Goal: Communication & Community: Answer question/provide support

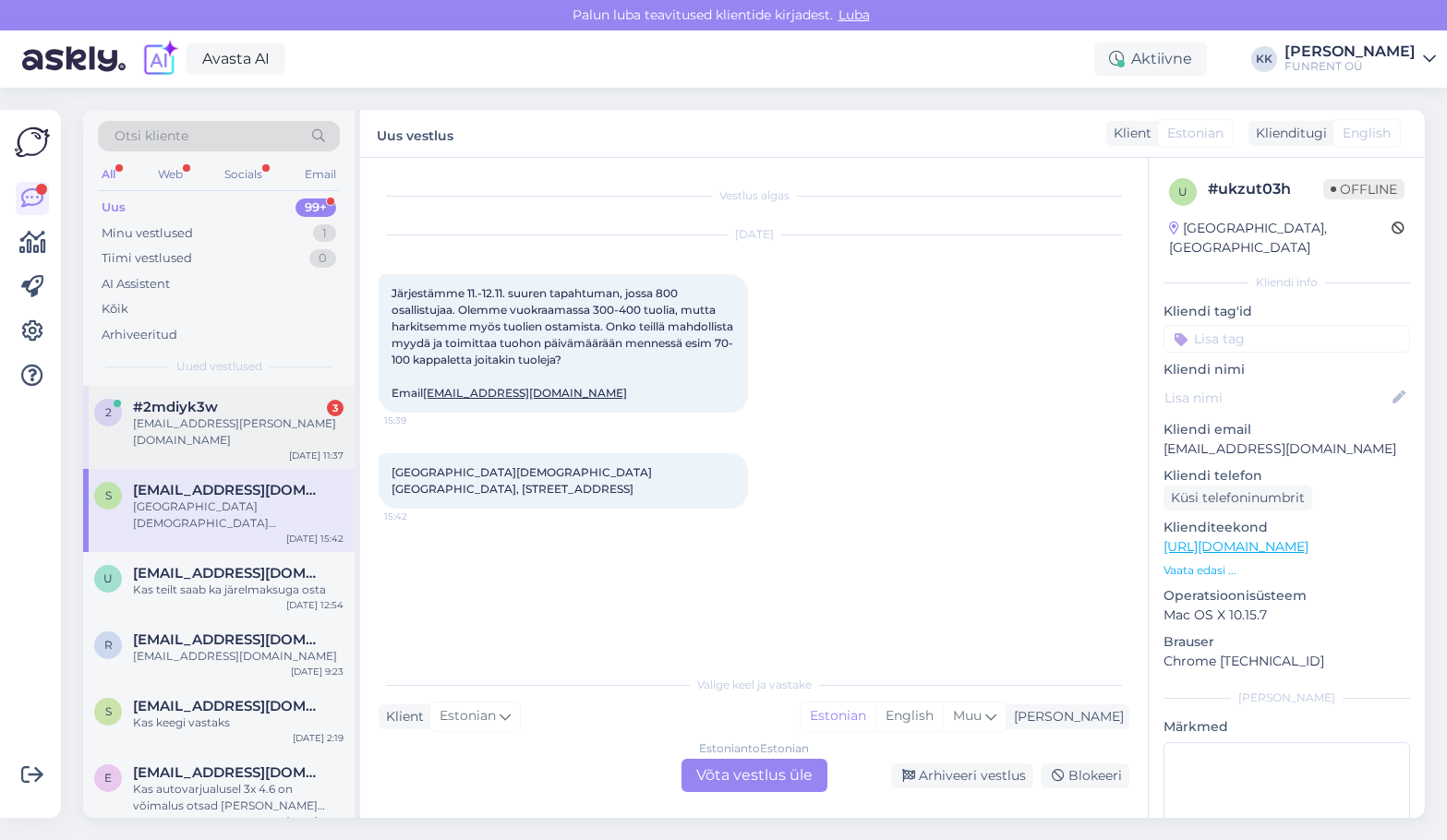
click at [236, 428] on div "[EMAIL_ADDRESS][PERSON_NAME][DOMAIN_NAME]" at bounding box center [238, 432] width 211 height 34
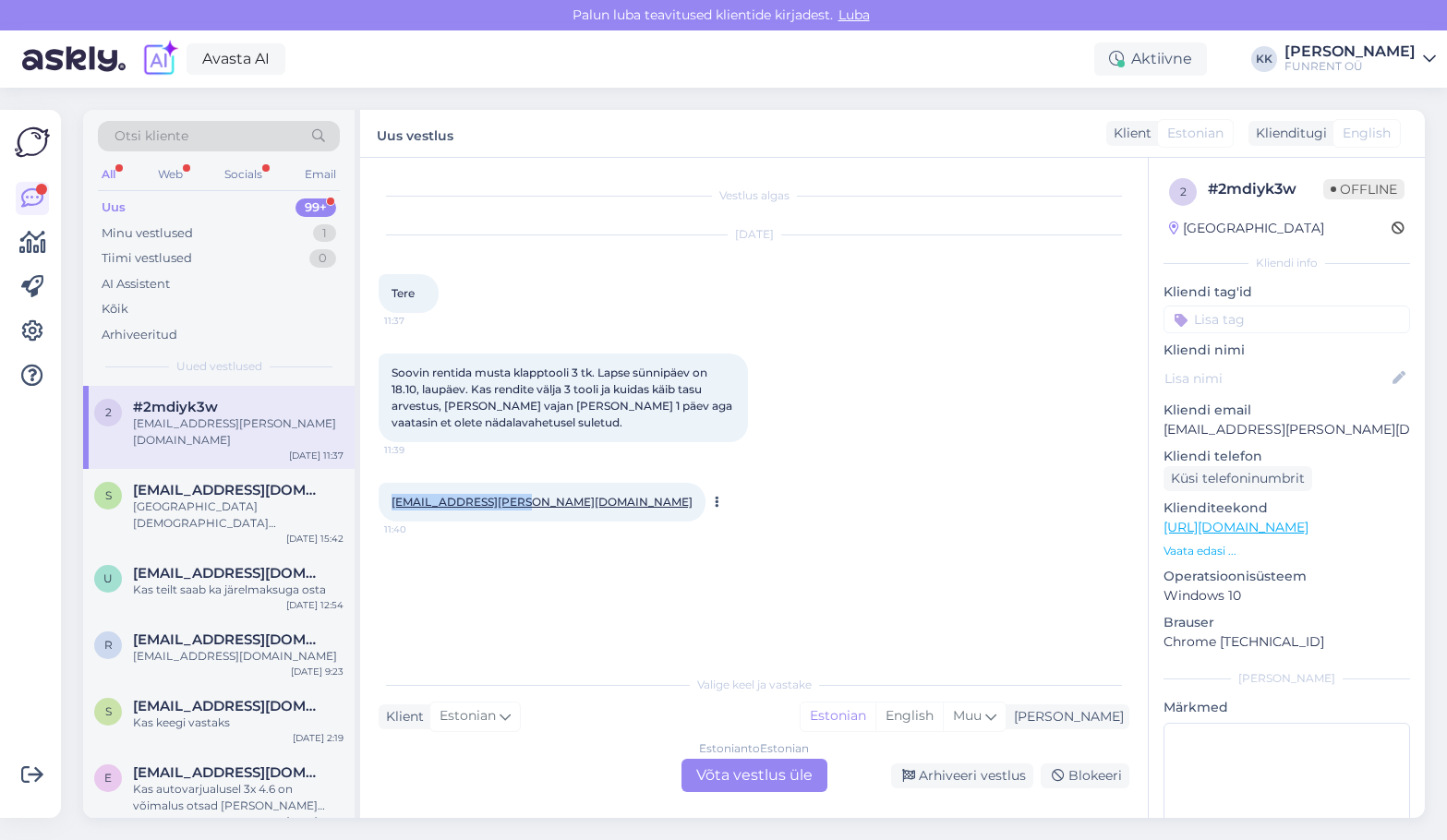
drag, startPoint x: 388, startPoint y: 502, endPoint x: 495, endPoint y: 506, distance: 107.1
click at [502, 507] on div "[EMAIL_ADDRESS][PERSON_NAME][DOMAIN_NAME] 11:40" at bounding box center [542, 502] width 327 height 39
copy link "[EMAIL_ADDRESS][PERSON_NAME][DOMAIN_NAME]"
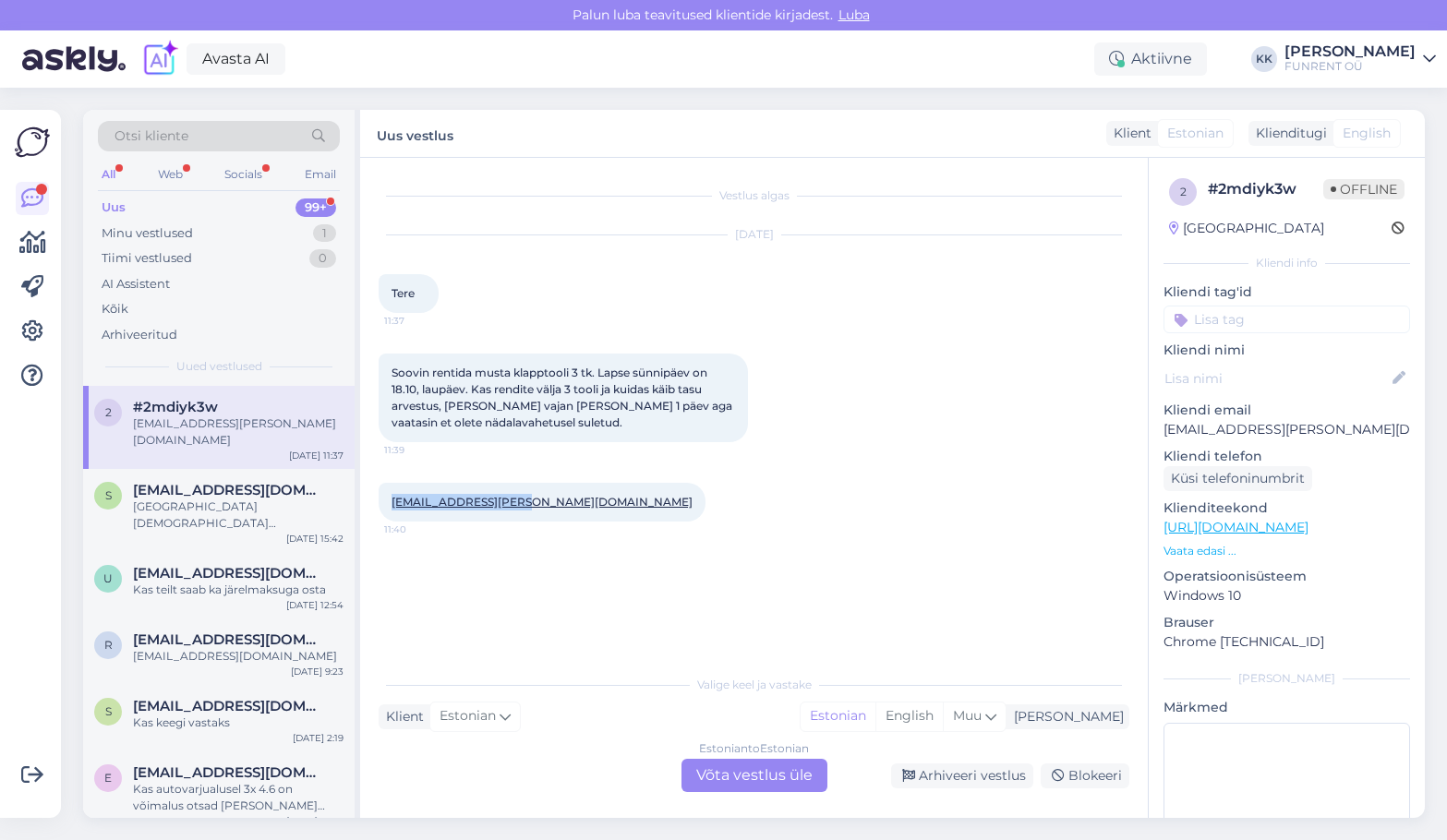
click at [1212, 525] on link "[URL][DOMAIN_NAME]" at bounding box center [1236, 526] width 145 height 17
click at [726, 782] on div "Estonian to Estonian Võta vestlus üle" at bounding box center [754, 776] width 145 height 34
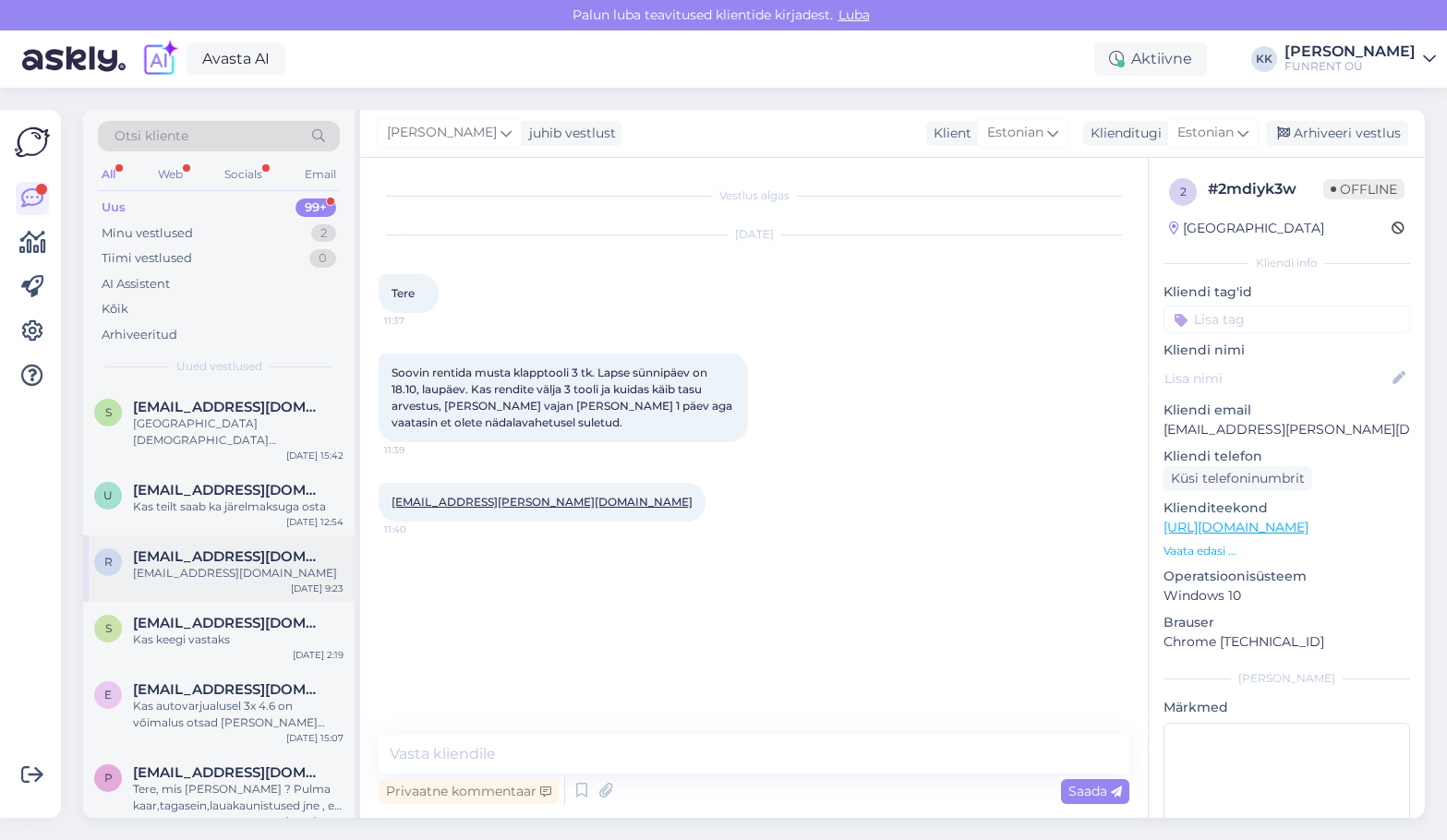
click at [220, 575] on div "[EMAIL_ADDRESS][DOMAIN_NAME]" at bounding box center [238, 573] width 211 height 17
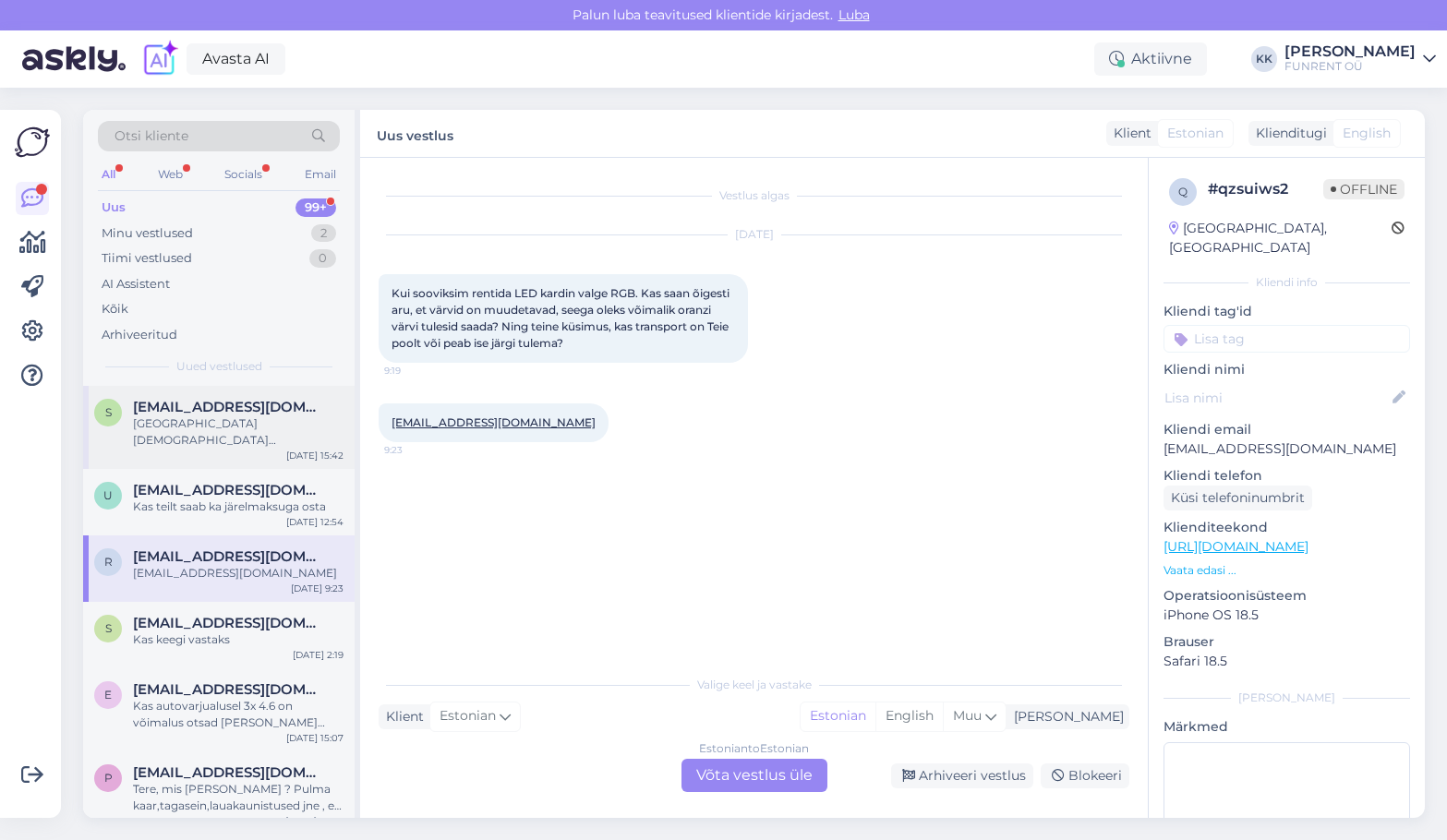
click at [198, 441] on div "[GEOGRAPHIC_DATA][DEMOGRAPHIC_DATA] [GEOGRAPHIC_DATA], [STREET_ADDRESS]" at bounding box center [238, 432] width 211 height 34
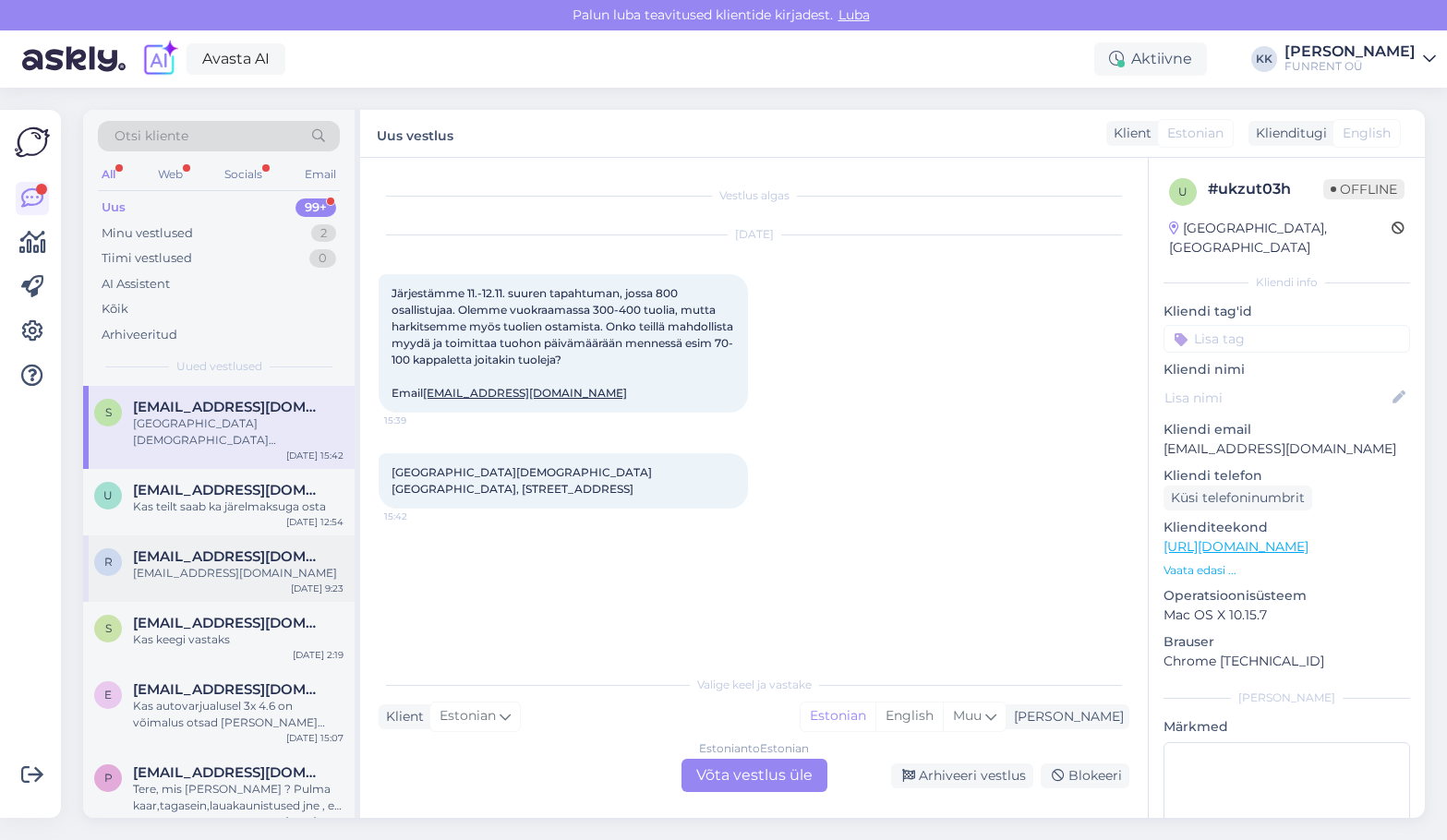
click at [201, 563] on span "[EMAIL_ADDRESS][DOMAIN_NAME]" at bounding box center [229, 556] width 192 height 17
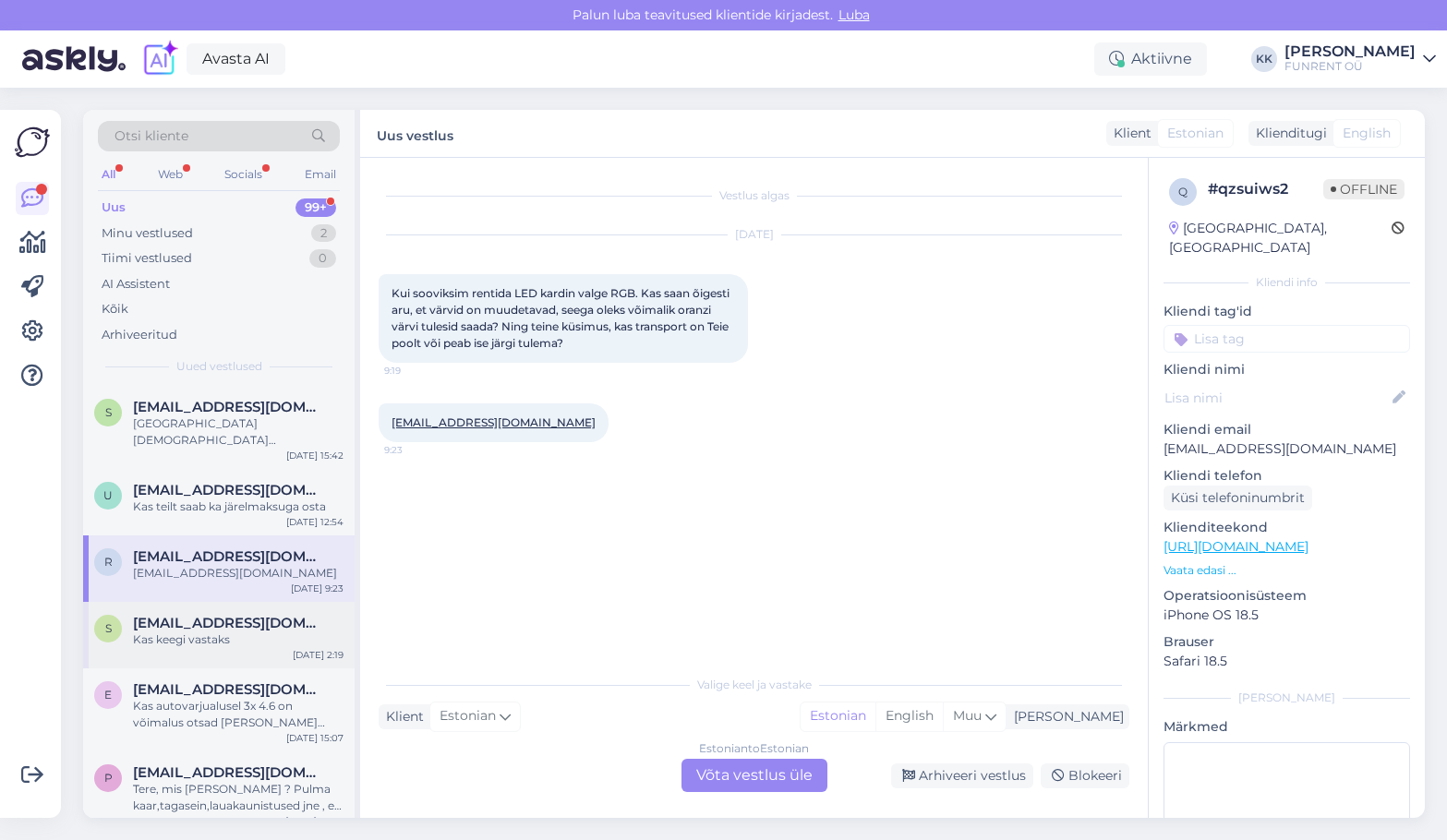
click at [208, 626] on span "[EMAIL_ADDRESS][DOMAIN_NAME]" at bounding box center [229, 622] width 192 height 17
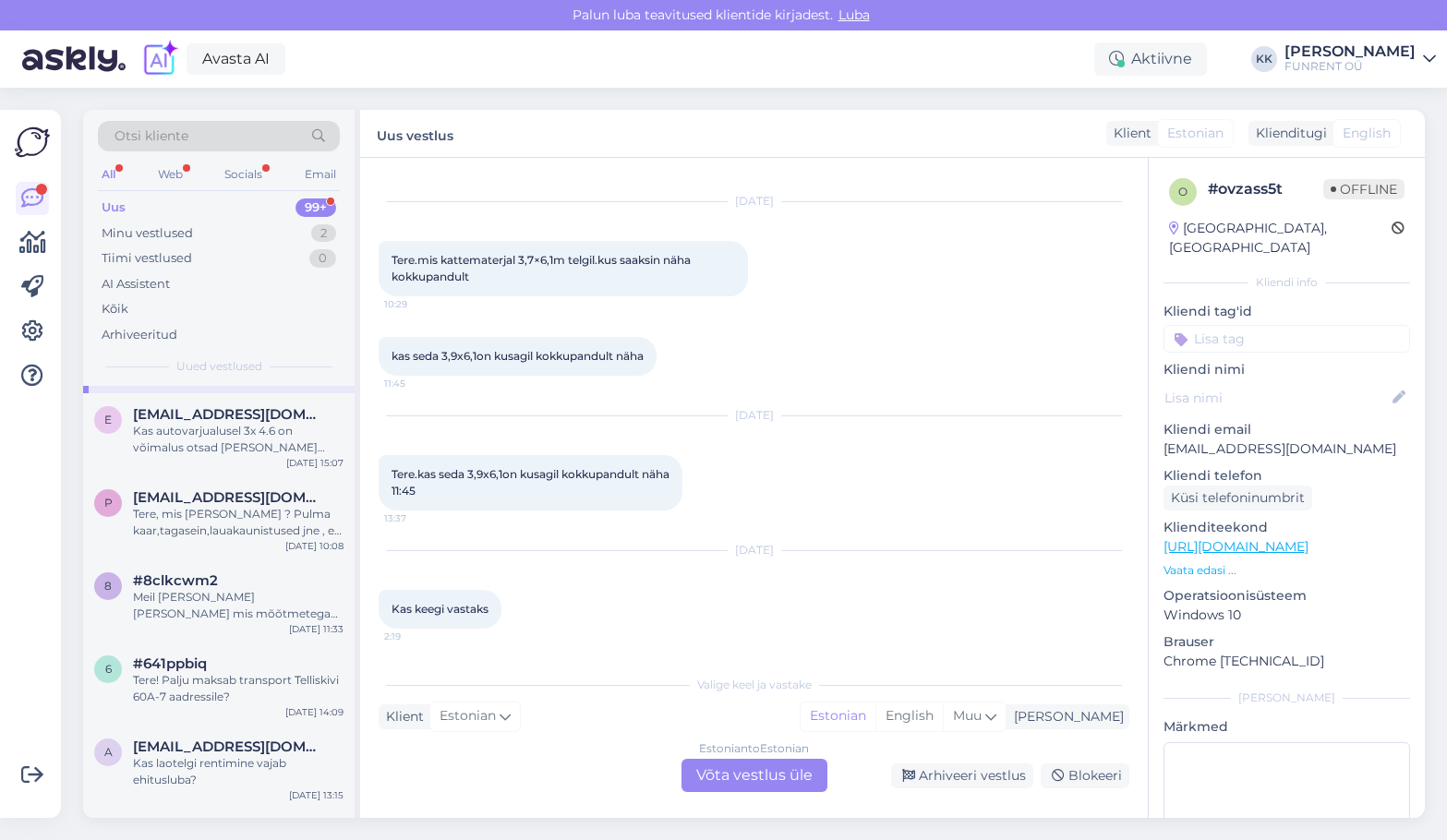
scroll to position [277, 0]
click at [203, 607] on div "Meil [PERSON_NAME] [PERSON_NAME] mis mõõtmetega on ADJ kokkupandav [PERSON_NAME…" at bounding box center [238, 604] width 211 height 34
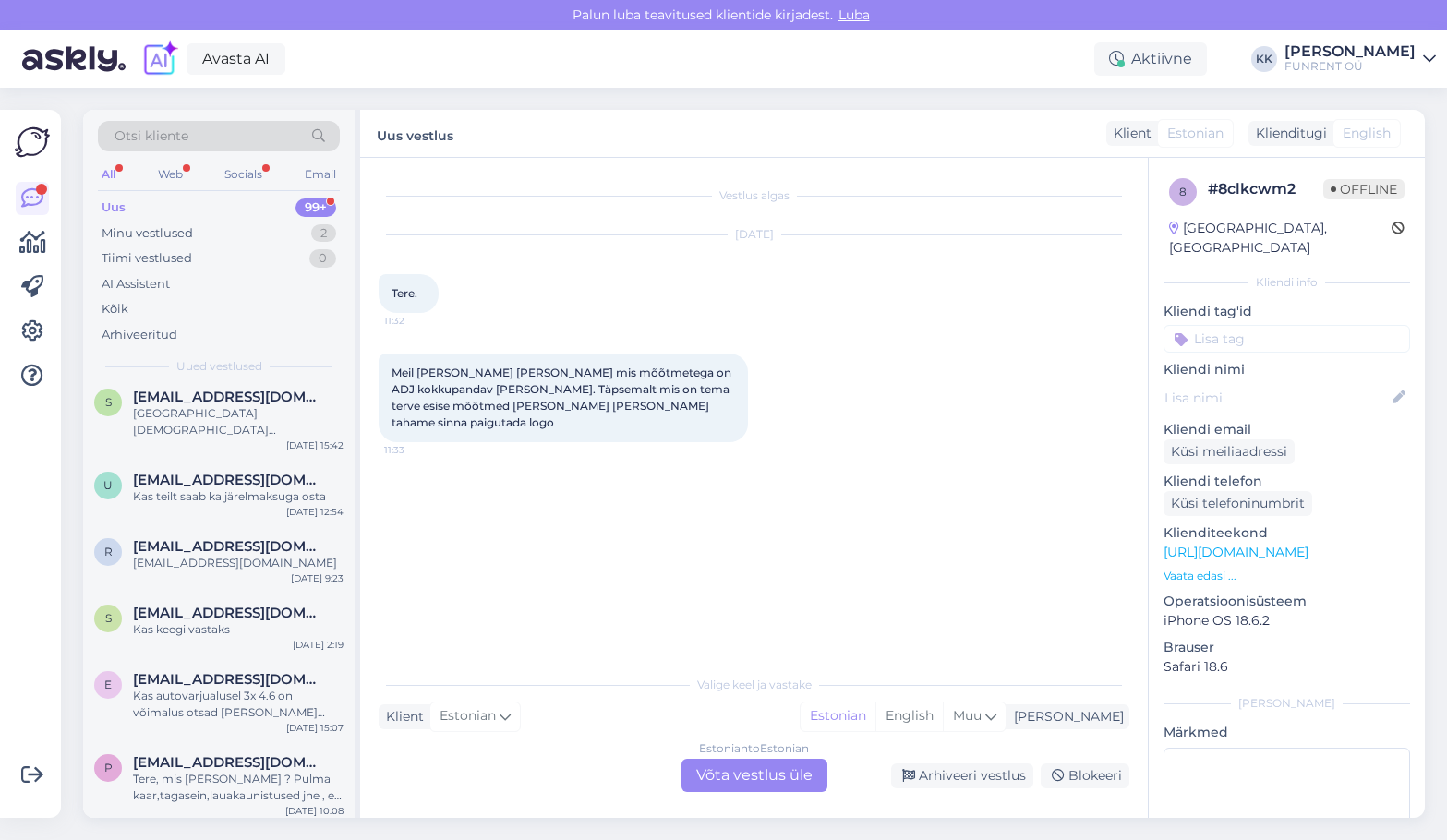
scroll to position [0, 0]
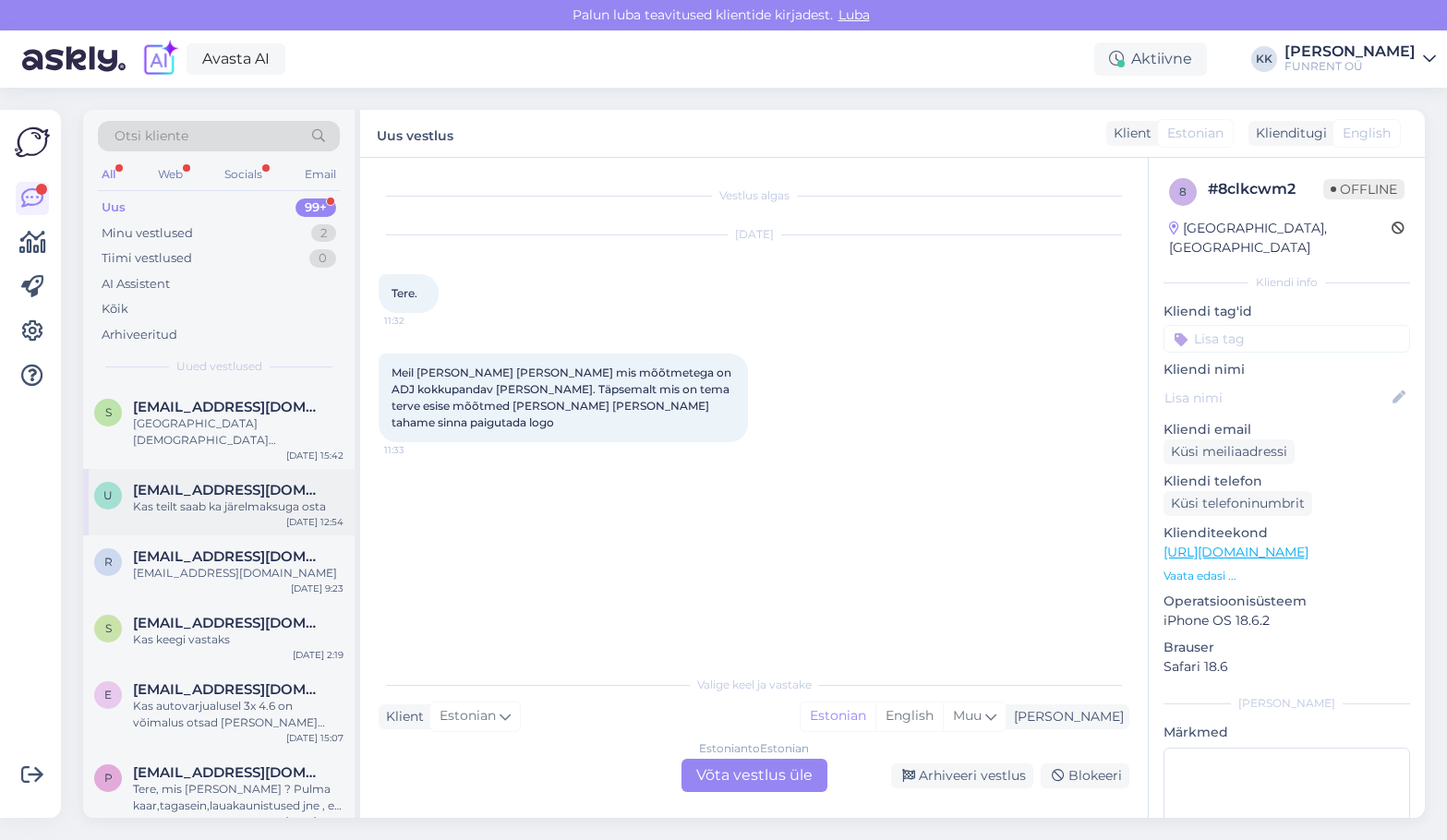
click at [217, 503] on div "Kas teilt saab ka järelmaksuga osta" at bounding box center [238, 507] width 211 height 17
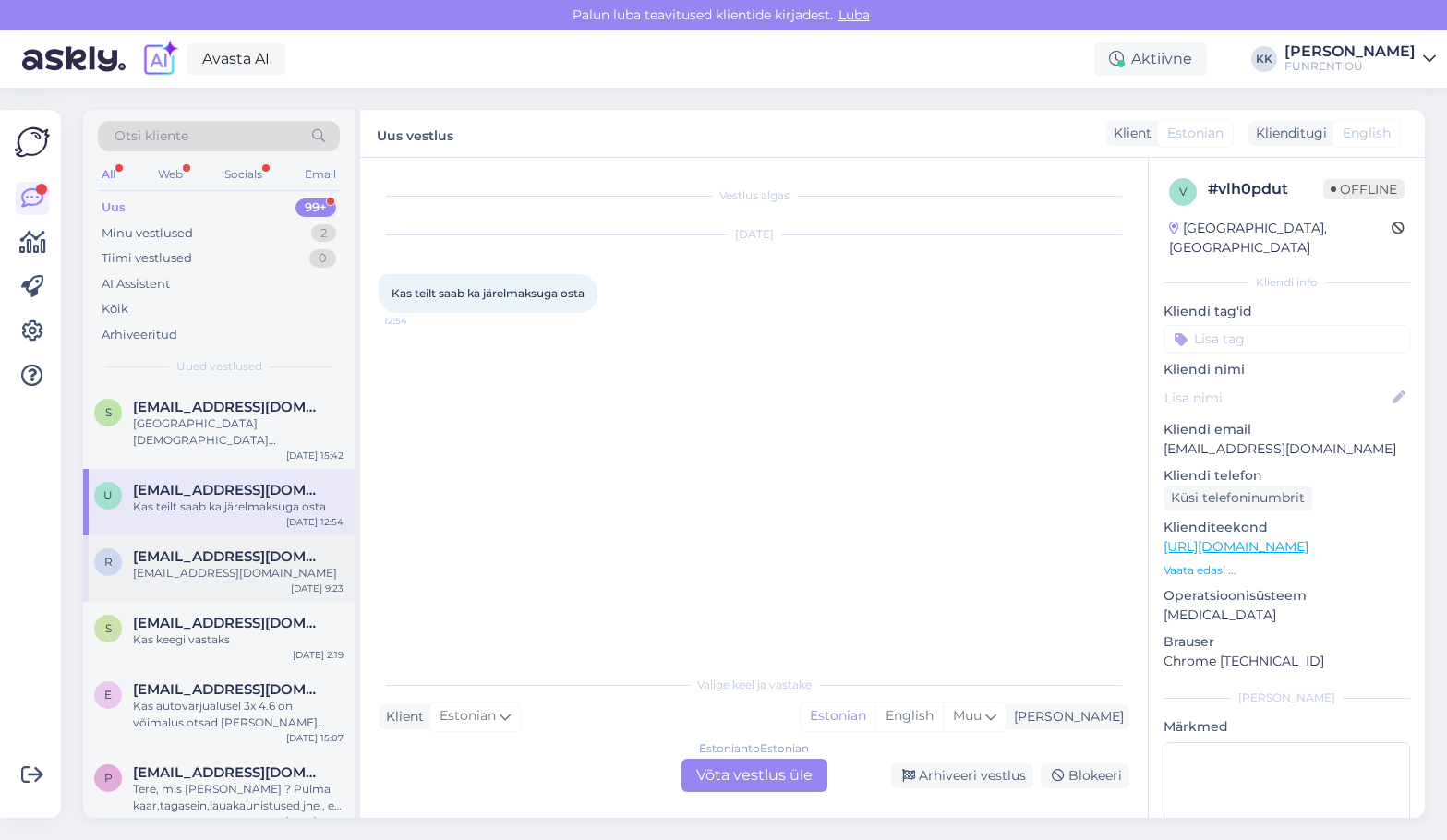
click at [215, 550] on span "[EMAIL_ADDRESS][DOMAIN_NAME]" at bounding box center [229, 556] width 192 height 17
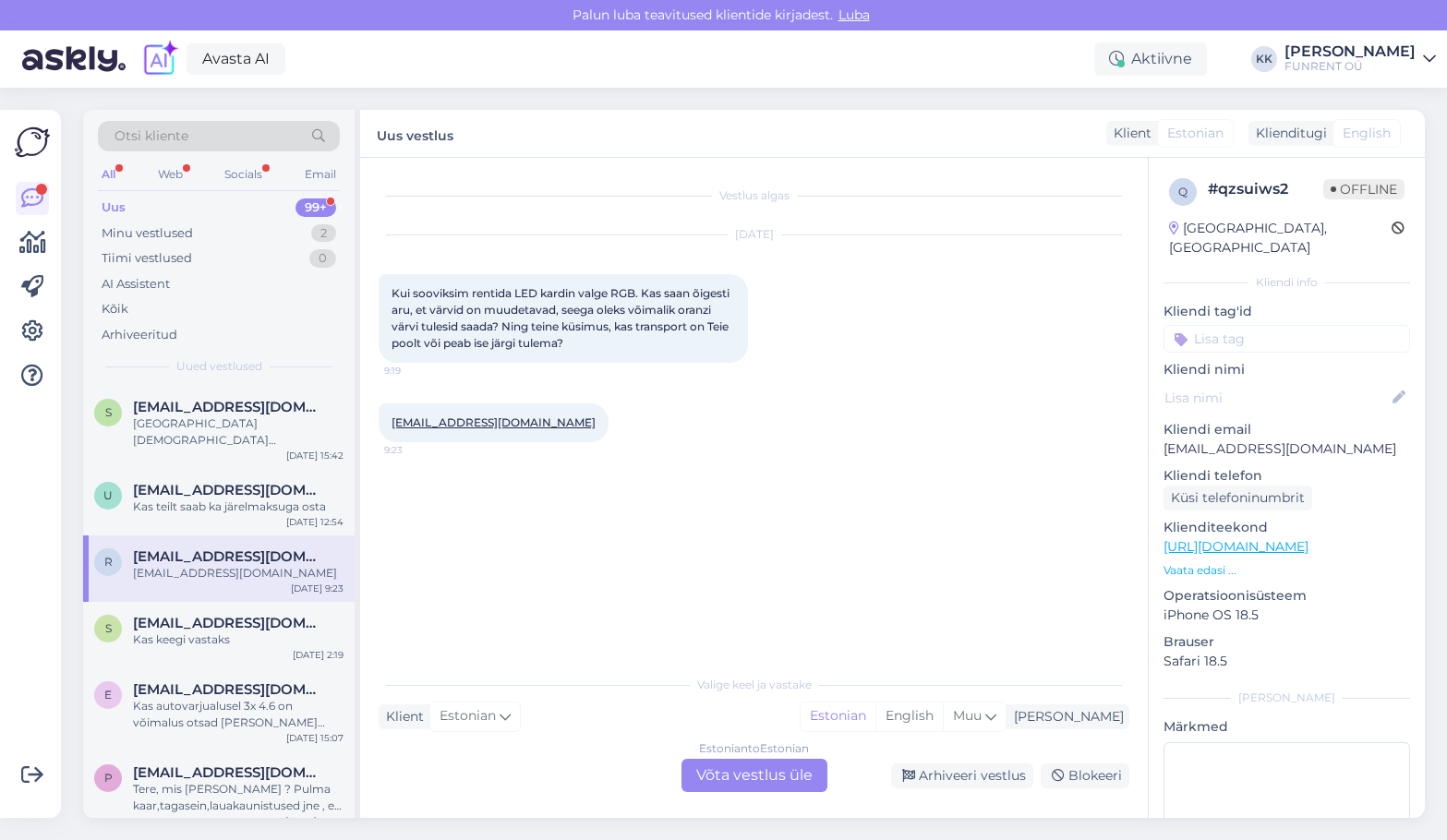
click at [1285, 538] on link "[URL][DOMAIN_NAME]" at bounding box center [1236, 546] width 145 height 17
click at [248, 407] on span "[EMAIL_ADDRESS][DOMAIN_NAME]" at bounding box center [229, 407] width 192 height 17
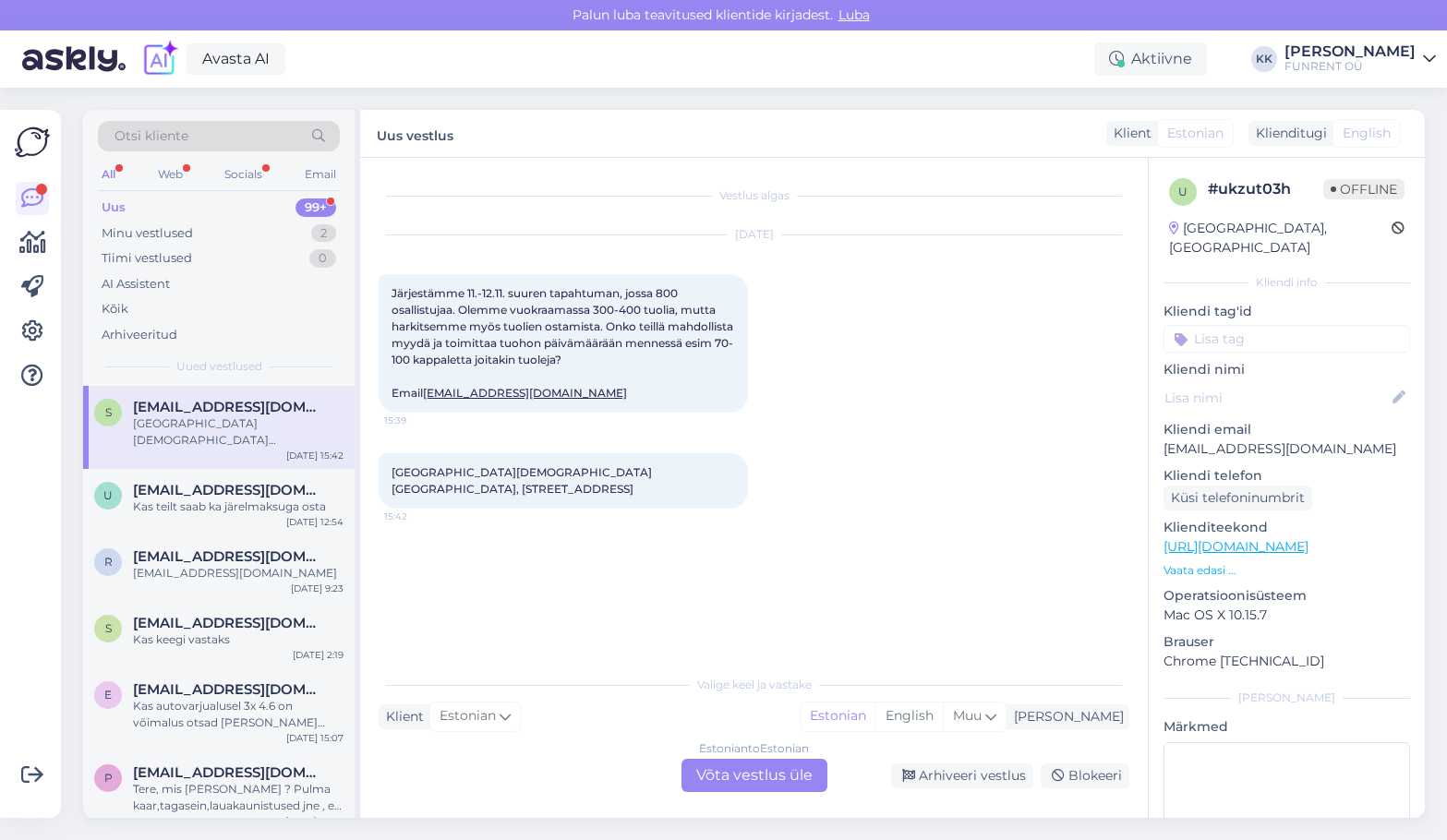
click at [1356, 45] on div "[PERSON_NAME]" at bounding box center [1350, 51] width 131 height 15
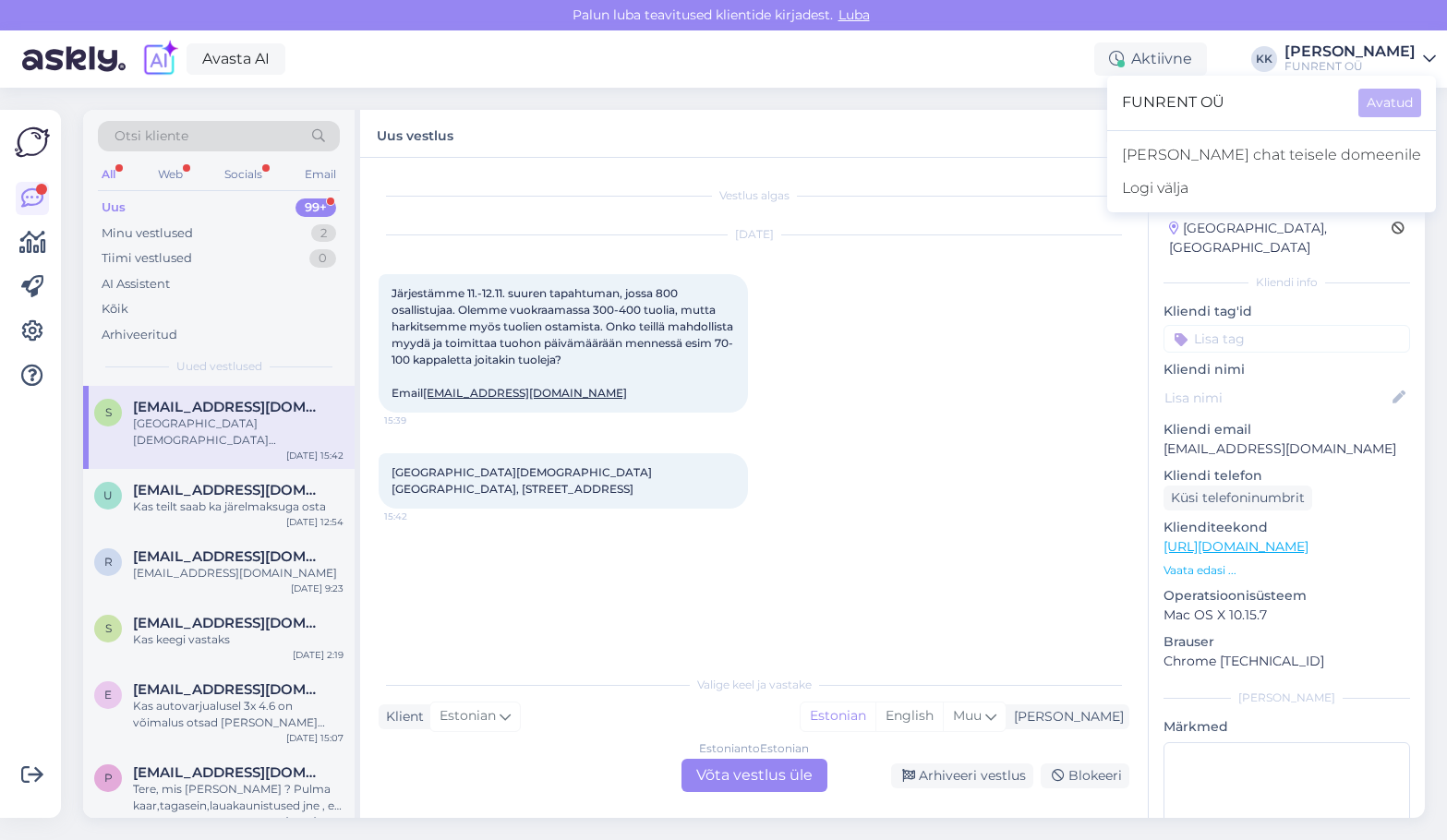
click at [566, 84] on div "Avasta AI Aktiivne KK [PERSON_NAME] FUNRENT OÜ FUNRENT OÜ Avatud [PERSON_NAME] …" at bounding box center [724, 59] width 1447 height 57
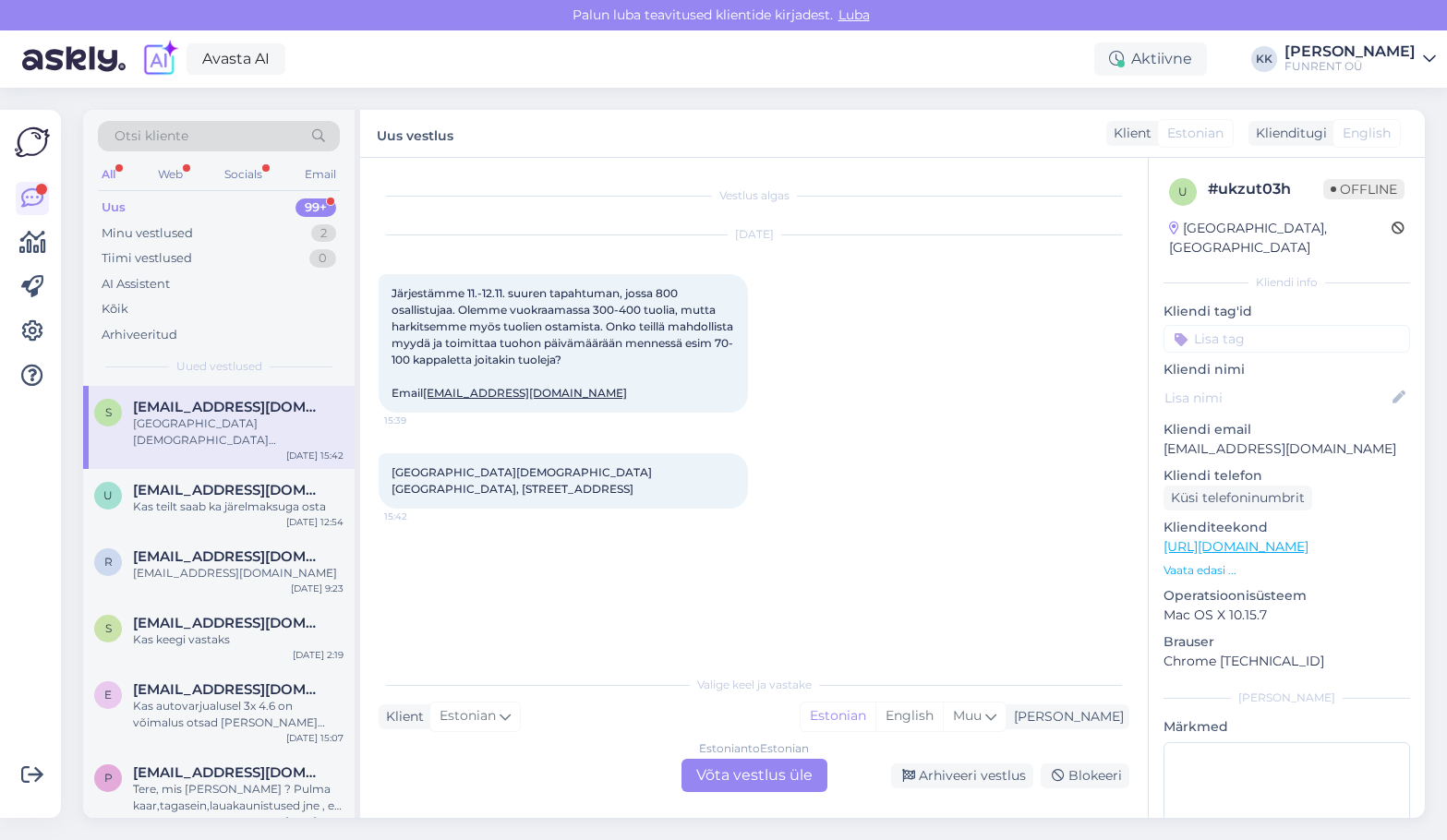
click at [848, 18] on span "Luba" at bounding box center [854, 15] width 43 height 17
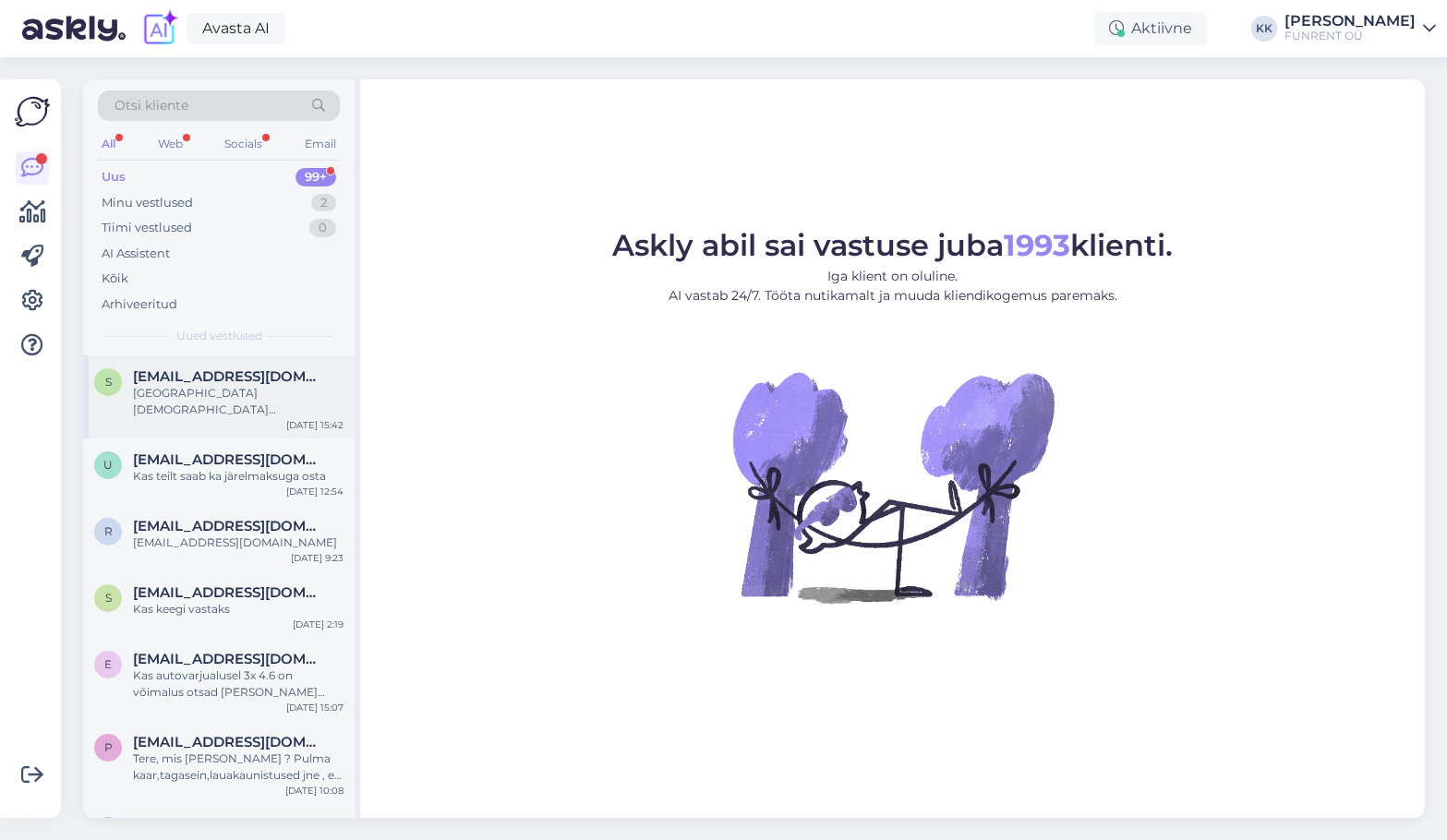
click at [227, 417] on div "[GEOGRAPHIC_DATA][DEMOGRAPHIC_DATA] [GEOGRAPHIC_DATA], [STREET_ADDRESS]" at bounding box center [238, 402] width 211 height 34
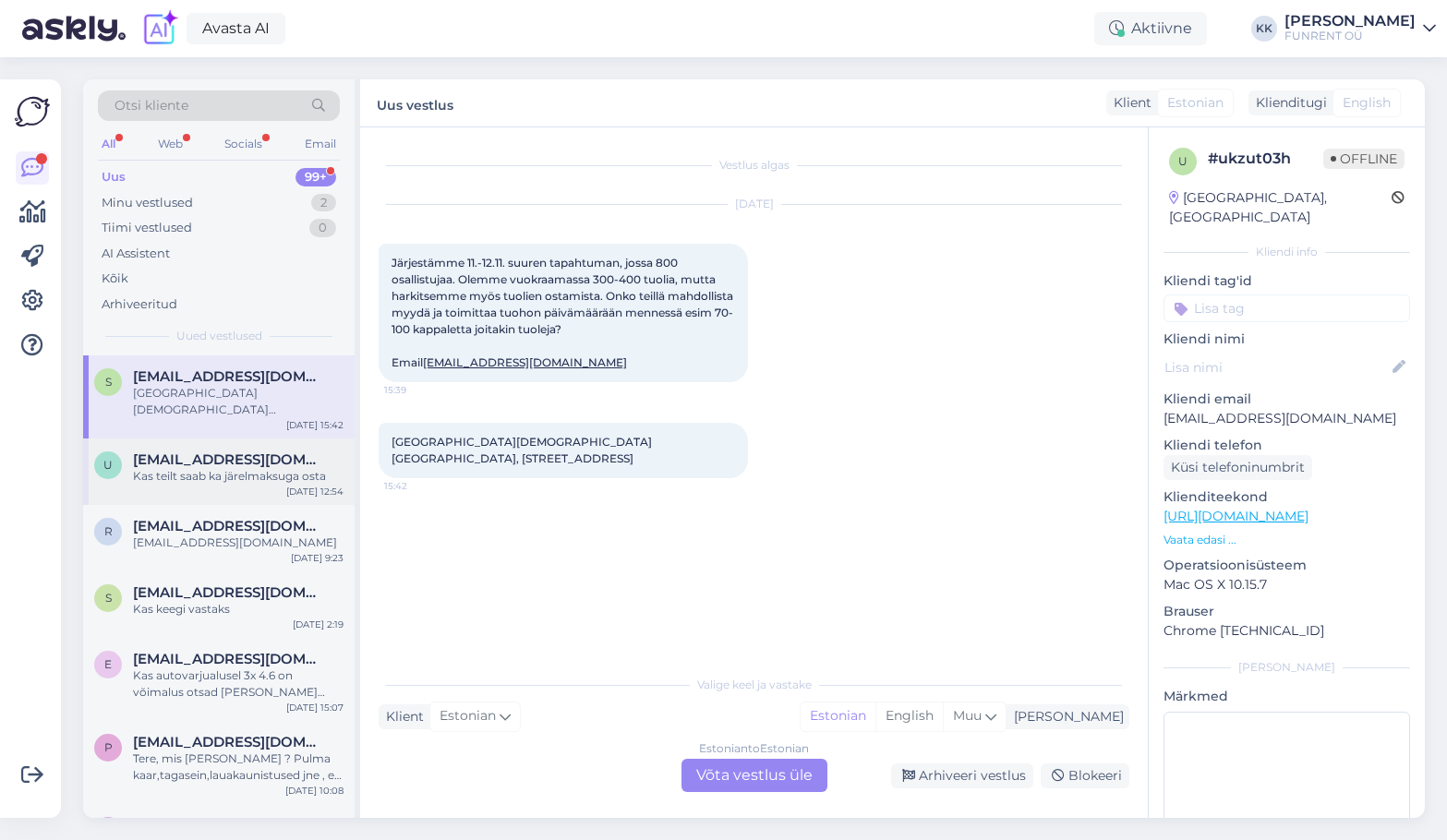
click at [224, 490] on div "u ularomel@gmail.com Kas teilt saab ka järelmaksuga osta Oct 14 12:54" at bounding box center [219, 471] width 271 height 66
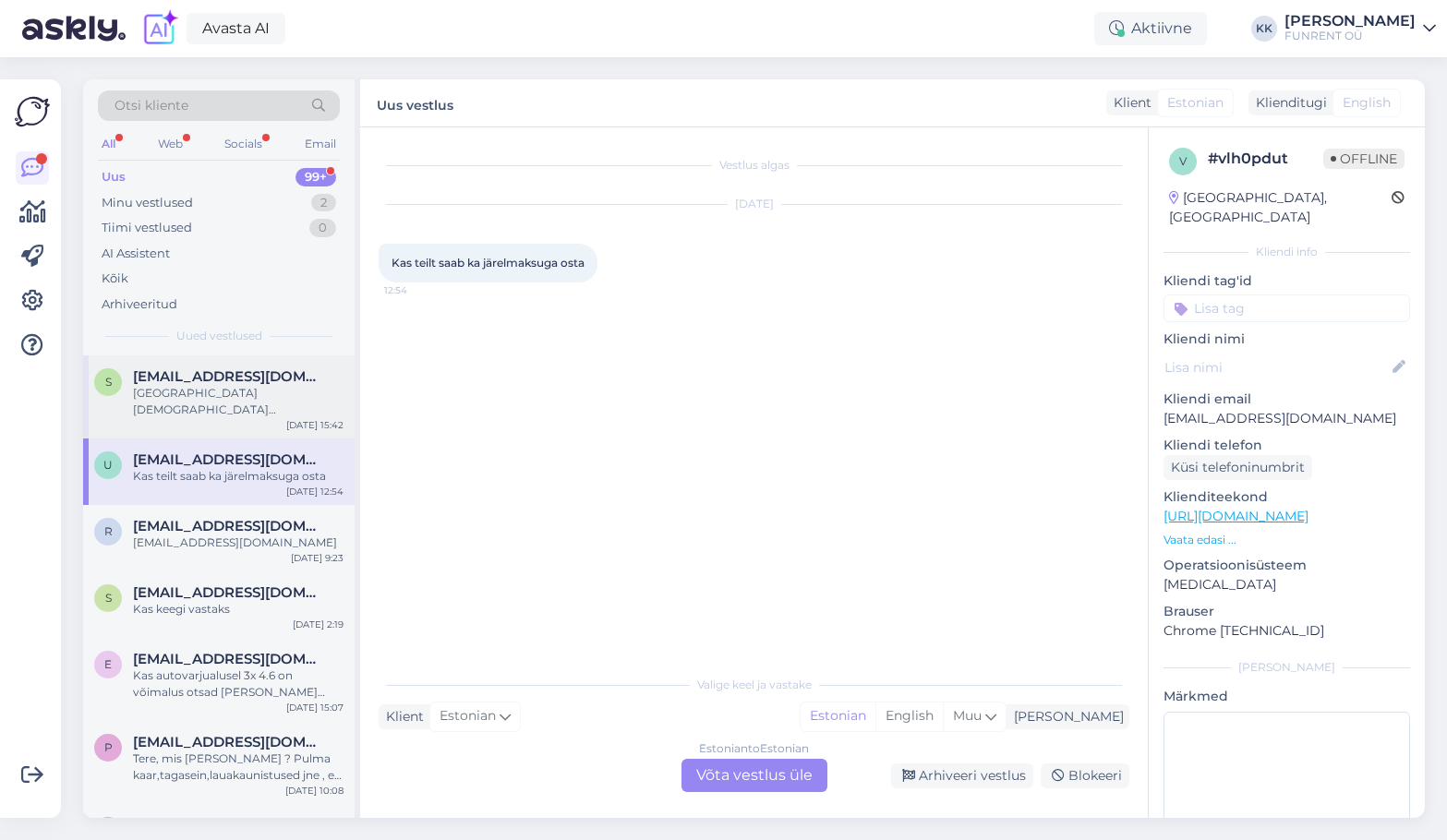
click at [195, 406] on div "[GEOGRAPHIC_DATA][DEMOGRAPHIC_DATA] [GEOGRAPHIC_DATA], [STREET_ADDRESS]" at bounding box center [238, 402] width 211 height 34
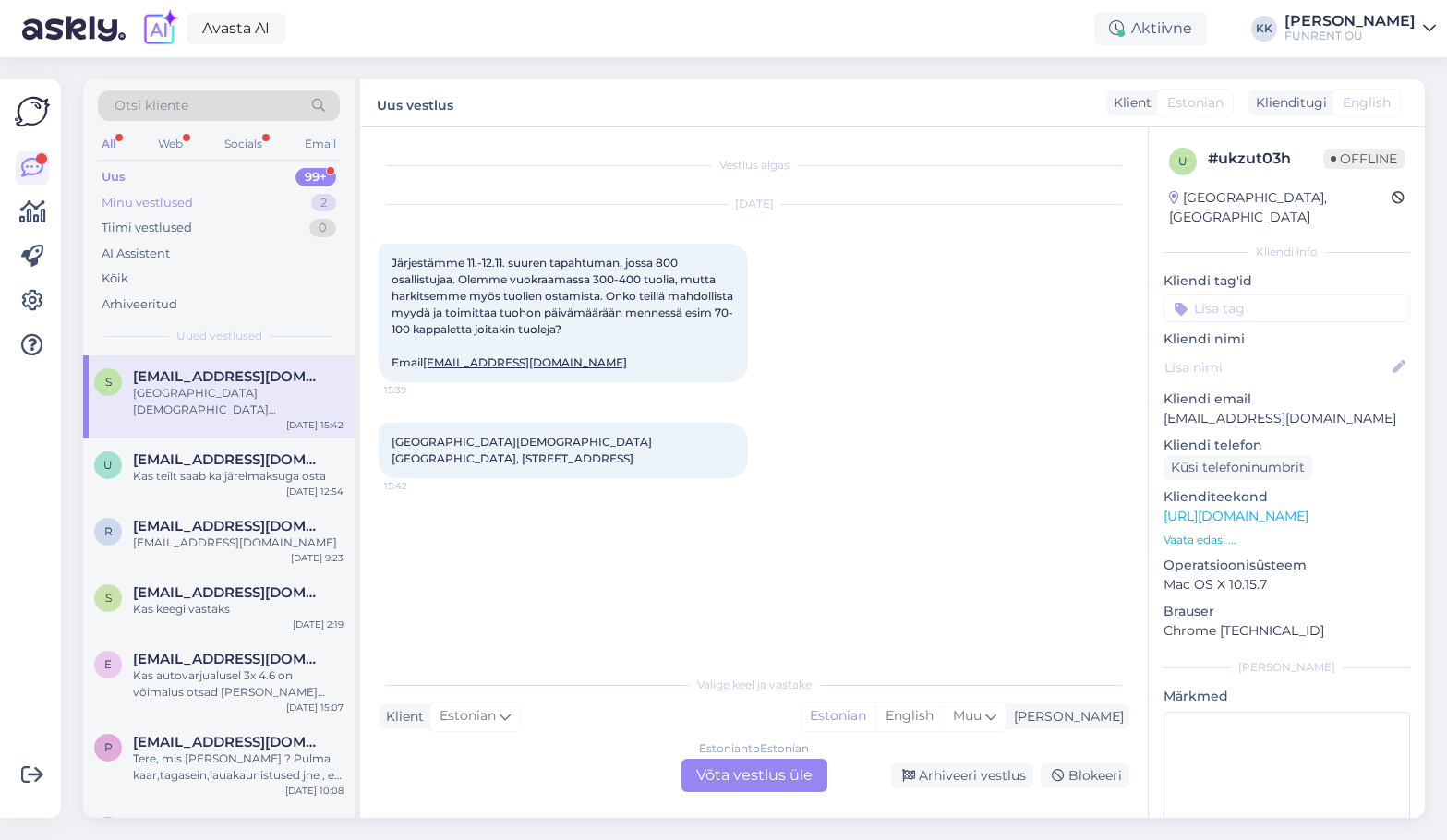
click at [172, 192] on div "Minu vestlused 2" at bounding box center [219, 203] width 241 height 26
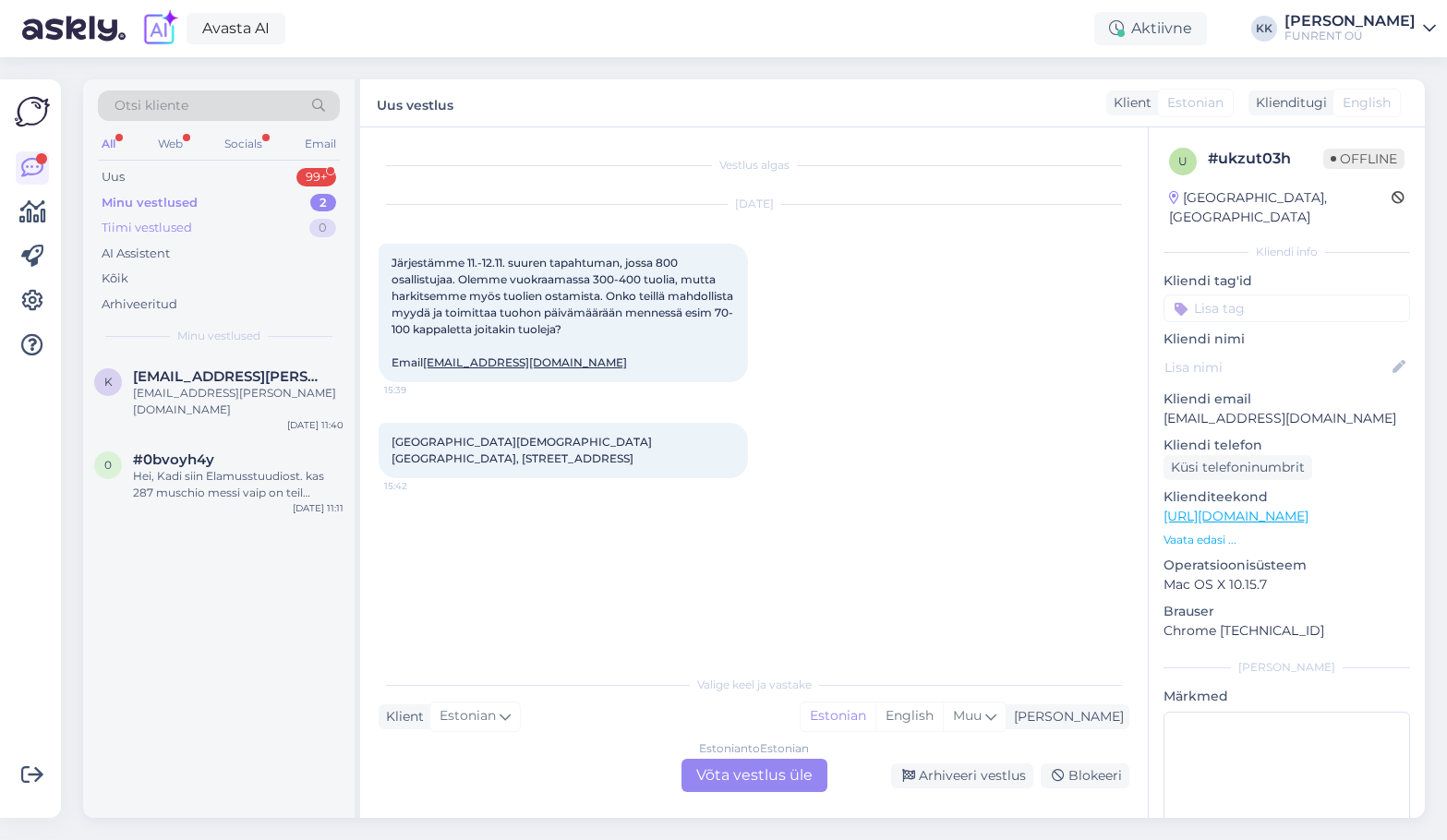
click at [179, 239] on div "Tiimi vestlused 0" at bounding box center [219, 228] width 241 height 26
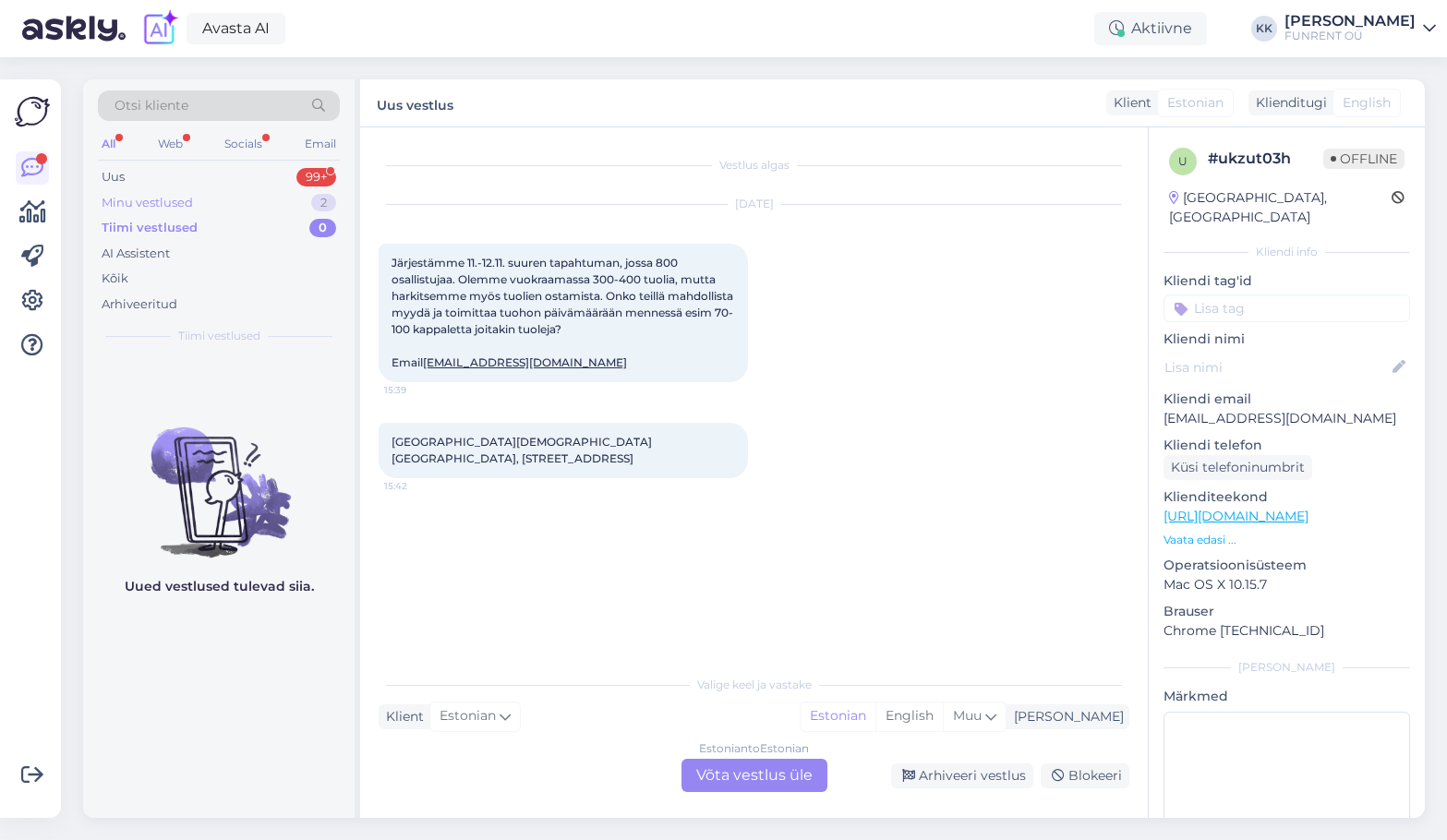
click at [167, 209] on div "Minu vestlused" at bounding box center [147, 203] width 91 height 19
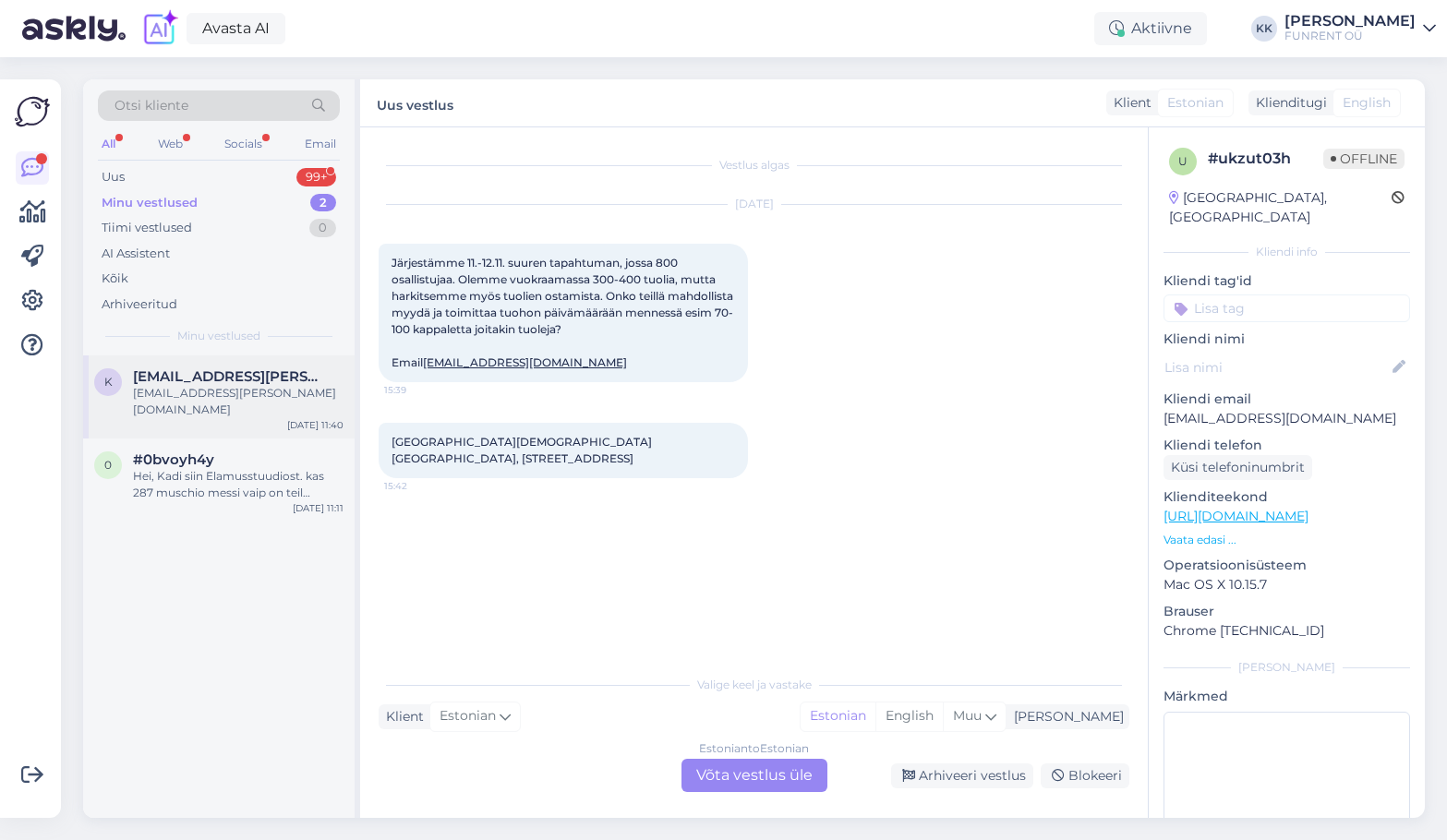
click at [199, 383] on span "[EMAIL_ADDRESS][PERSON_NAME][DOMAIN_NAME]" at bounding box center [229, 376] width 192 height 17
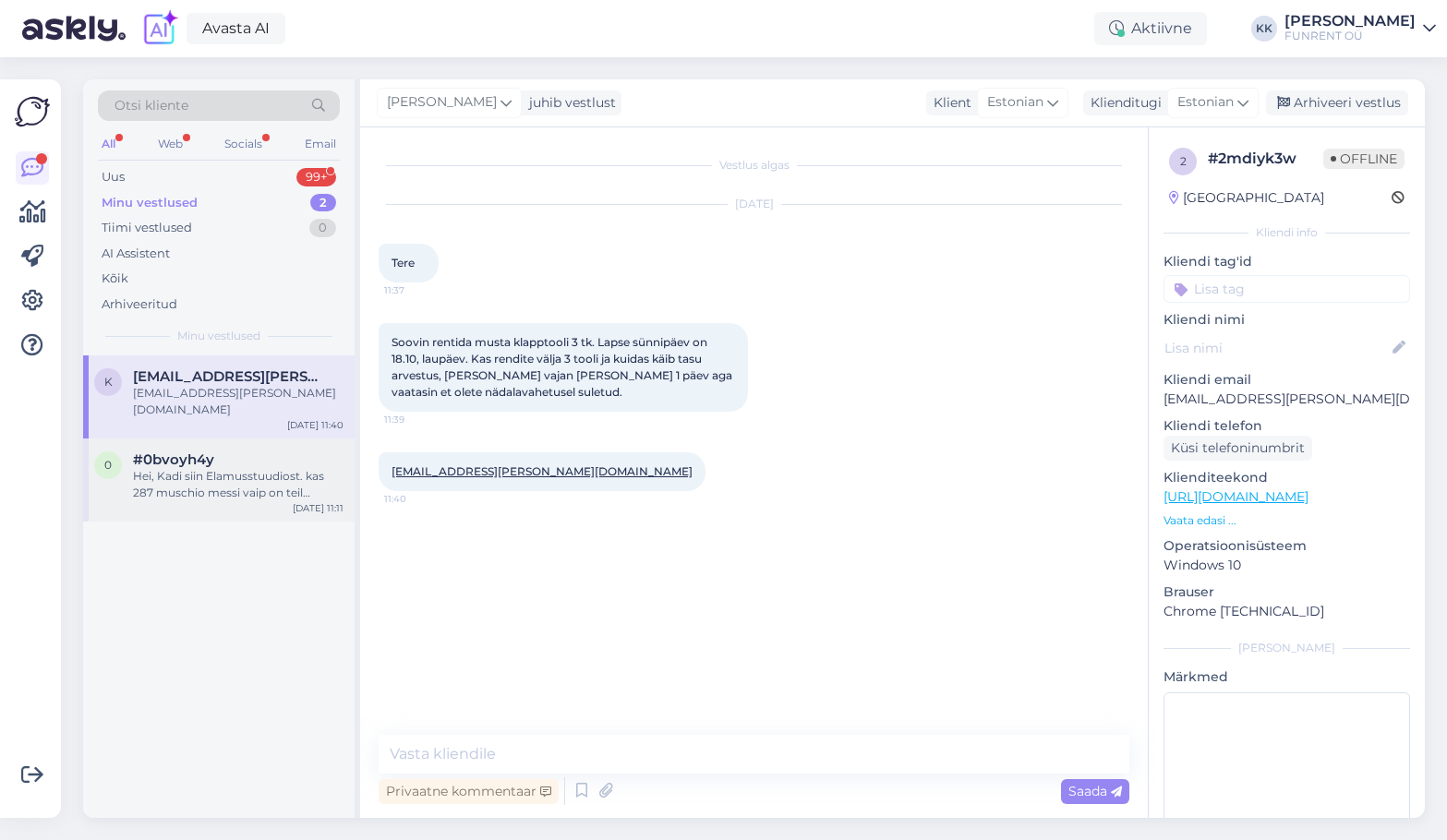
click at [181, 451] on span "#0bvoyh4y" at bounding box center [173, 459] width 81 height 17
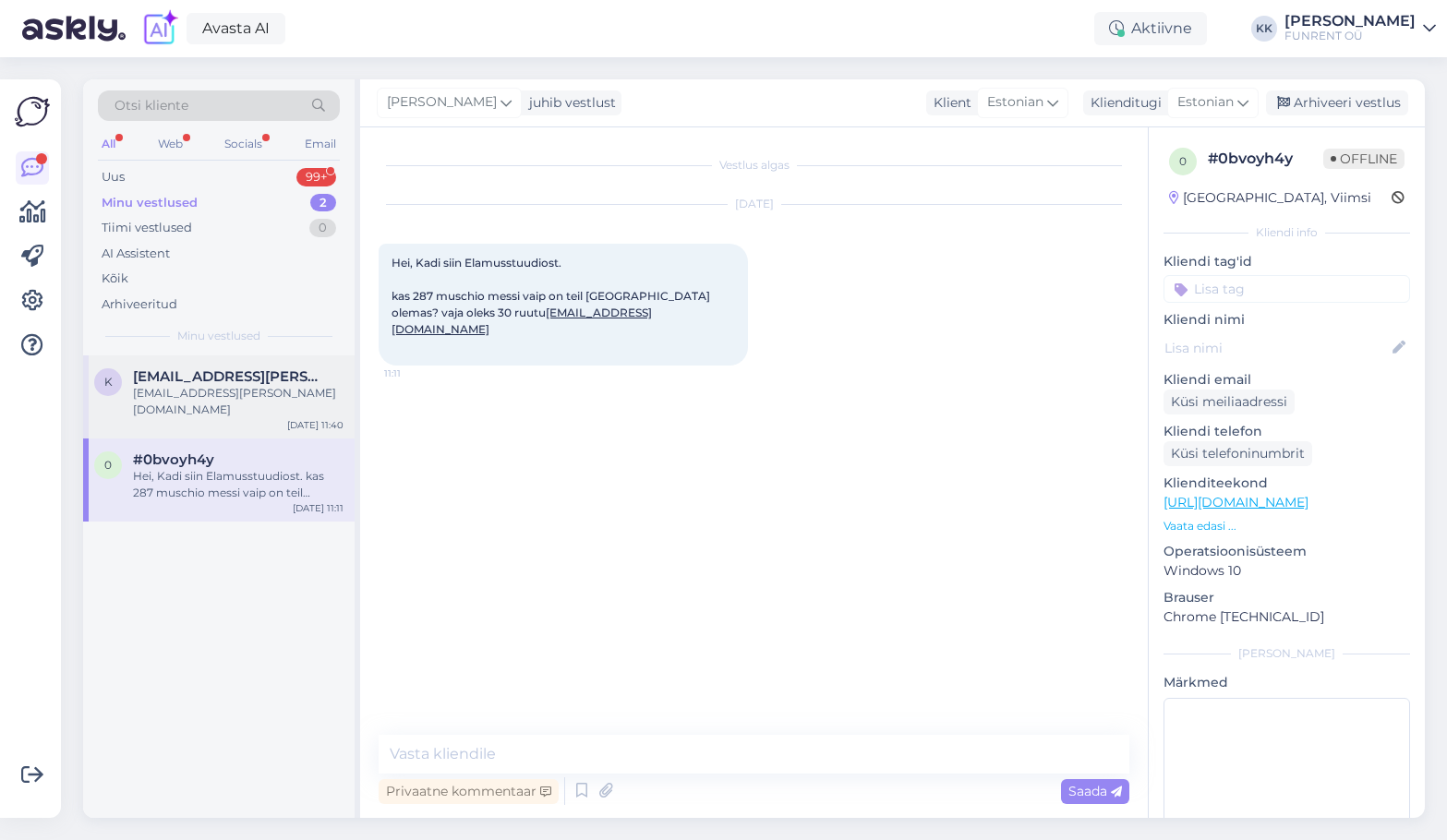
click at [188, 388] on div "[EMAIL_ADDRESS][PERSON_NAME][DOMAIN_NAME]" at bounding box center [238, 402] width 211 height 34
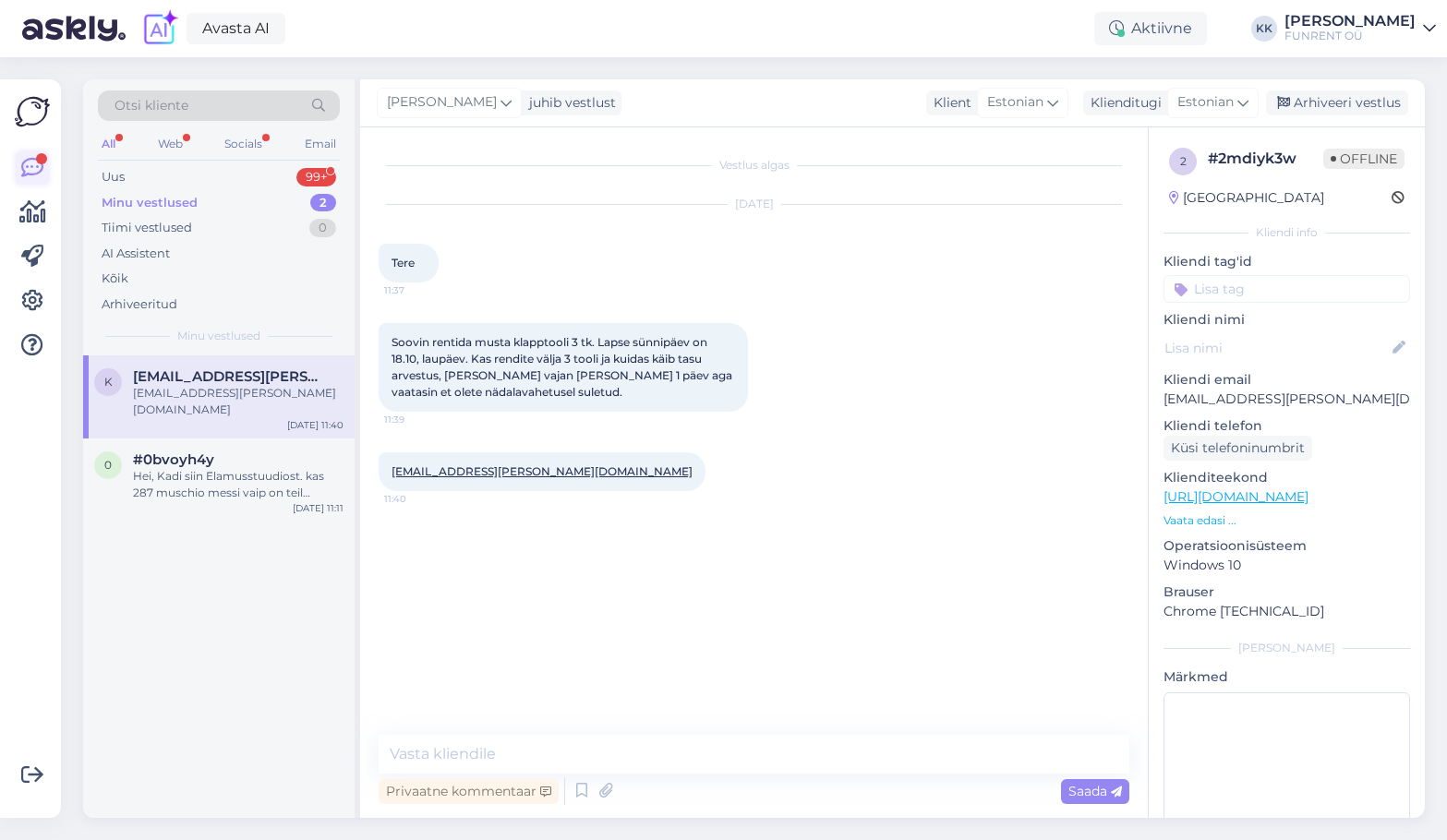
click at [40, 167] on icon at bounding box center [32, 168] width 22 height 22
click at [137, 168] on div "Uus 99+" at bounding box center [219, 177] width 241 height 26
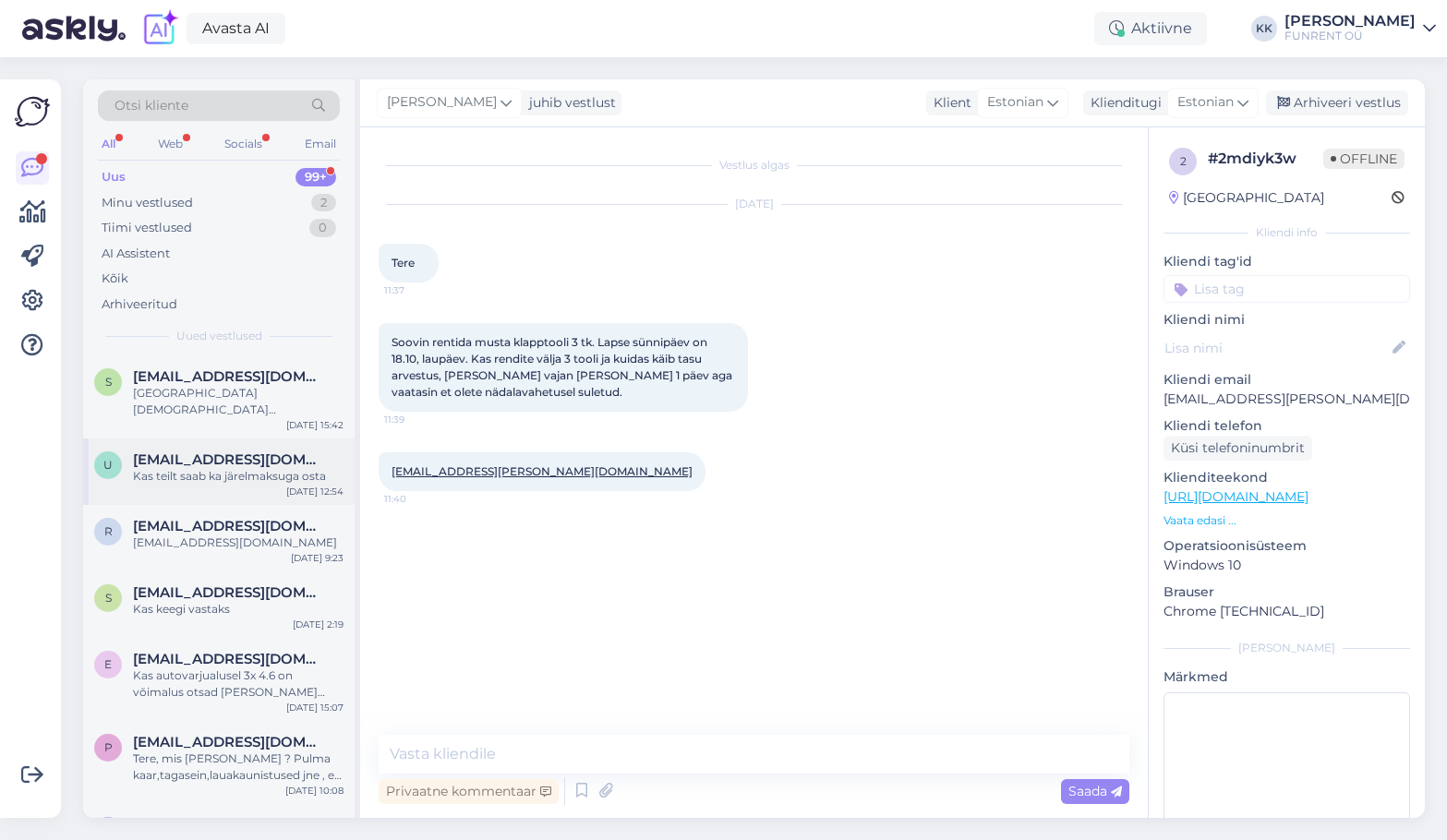
click at [232, 460] on span "[EMAIL_ADDRESS][DOMAIN_NAME]" at bounding box center [229, 459] width 192 height 17
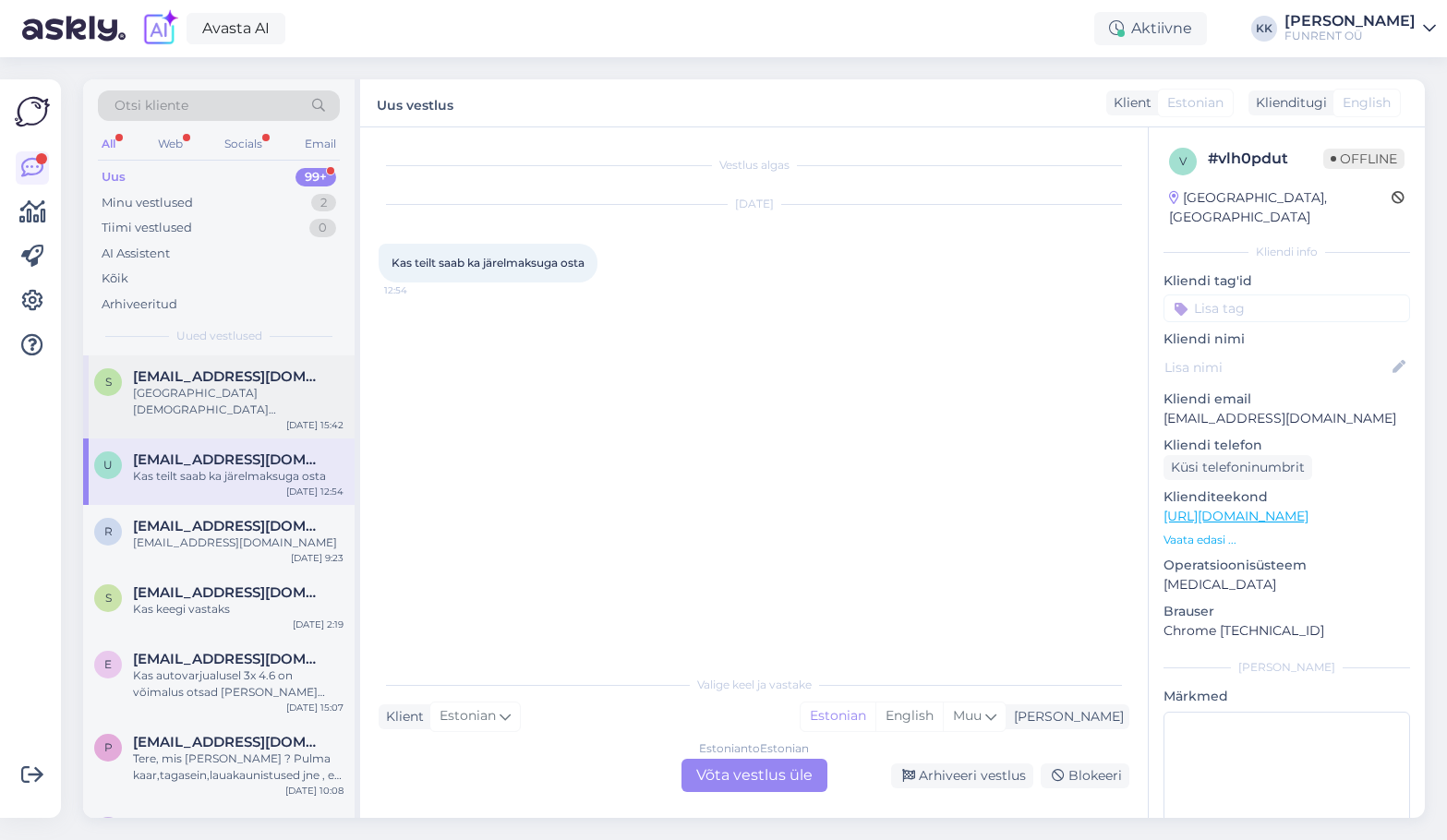
click at [218, 392] on div "[GEOGRAPHIC_DATA][DEMOGRAPHIC_DATA] [GEOGRAPHIC_DATA], [STREET_ADDRESS]" at bounding box center [238, 402] width 211 height 34
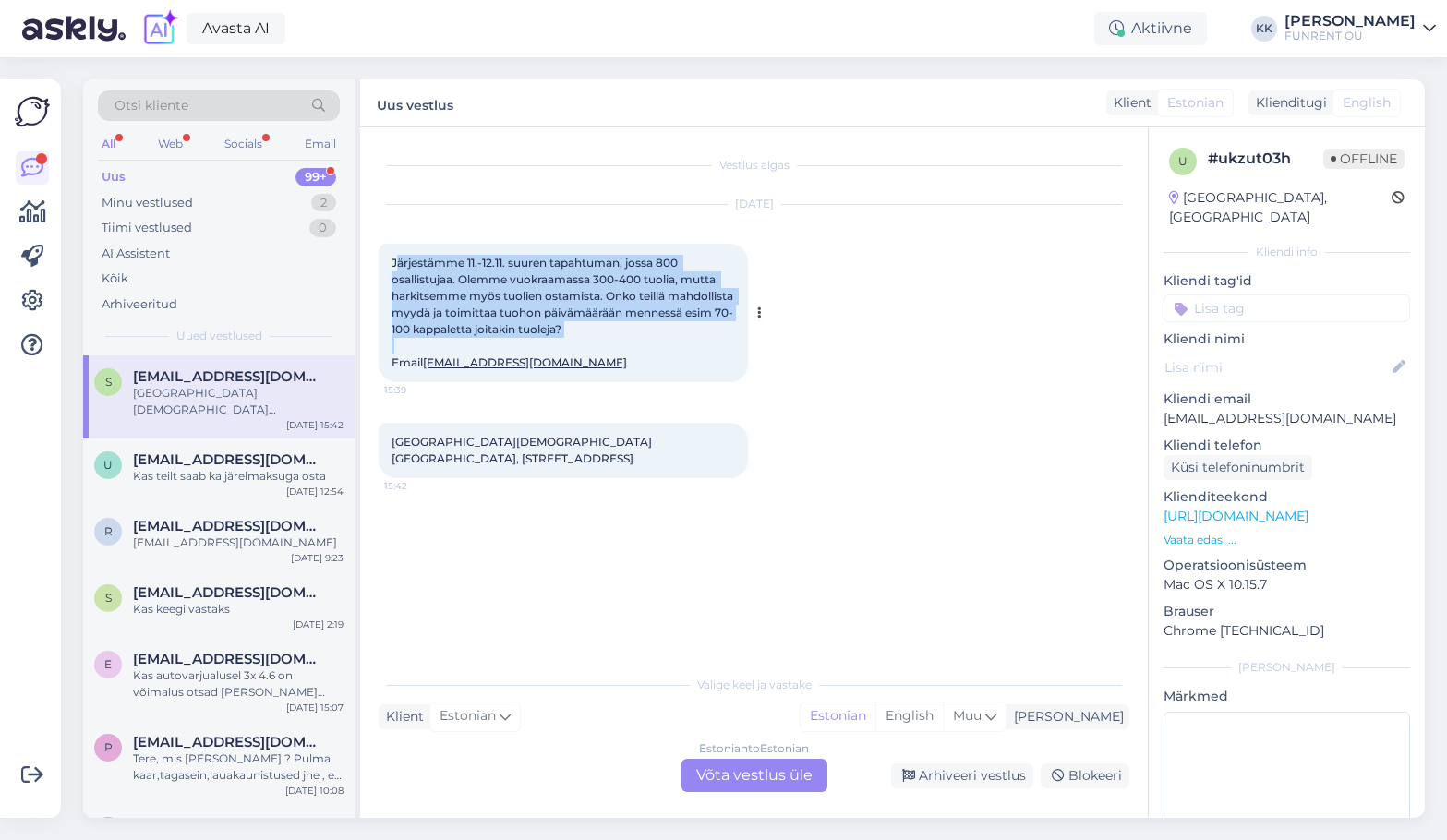
drag, startPoint x: 395, startPoint y: 261, endPoint x: 688, endPoint y: 338, distance: 302.9
click at [705, 337] on div "Järjestämme 11.-12.11. suuren tapahtuman, jossa 800 osallistujaa. Olemme vuokra…" at bounding box center [563, 313] width 369 height 139
click at [594, 313] on span "Järjestämme 11.-12.11. suuren tapahtuman, jossa 800 osallistujaa. Olemme vuokra…" at bounding box center [564, 312] width 344 height 114
click at [424, 285] on span "Järjestämme 11.-12.11. suuren tapahtuman, jossa 800 osallistujaa. Olemme vuokra…" at bounding box center [564, 312] width 344 height 114
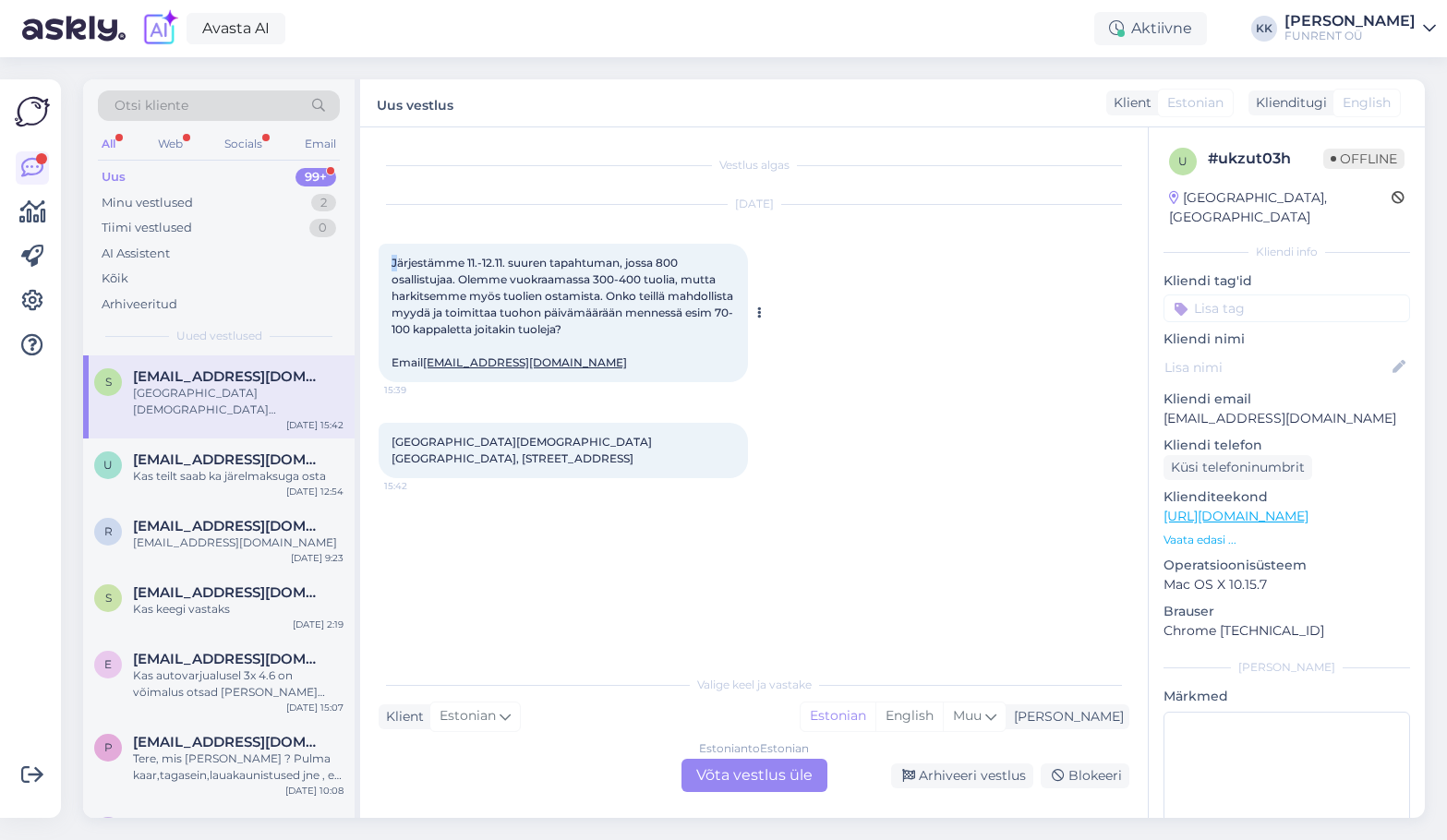
click at [399, 262] on span "Järjestämme 11.-12.11. suuren tapahtuman, jossa 800 osallistujaa. Olemme vuokra…" at bounding box center [564, 312] width 344 height 114
click at [397, 262] on span "Järjestämme 11.-12.11. suuren tapahtuman, jossa 800 osallistujaa. Olemme vuokra…" at bounding box center [564, 312] width 344 height 114
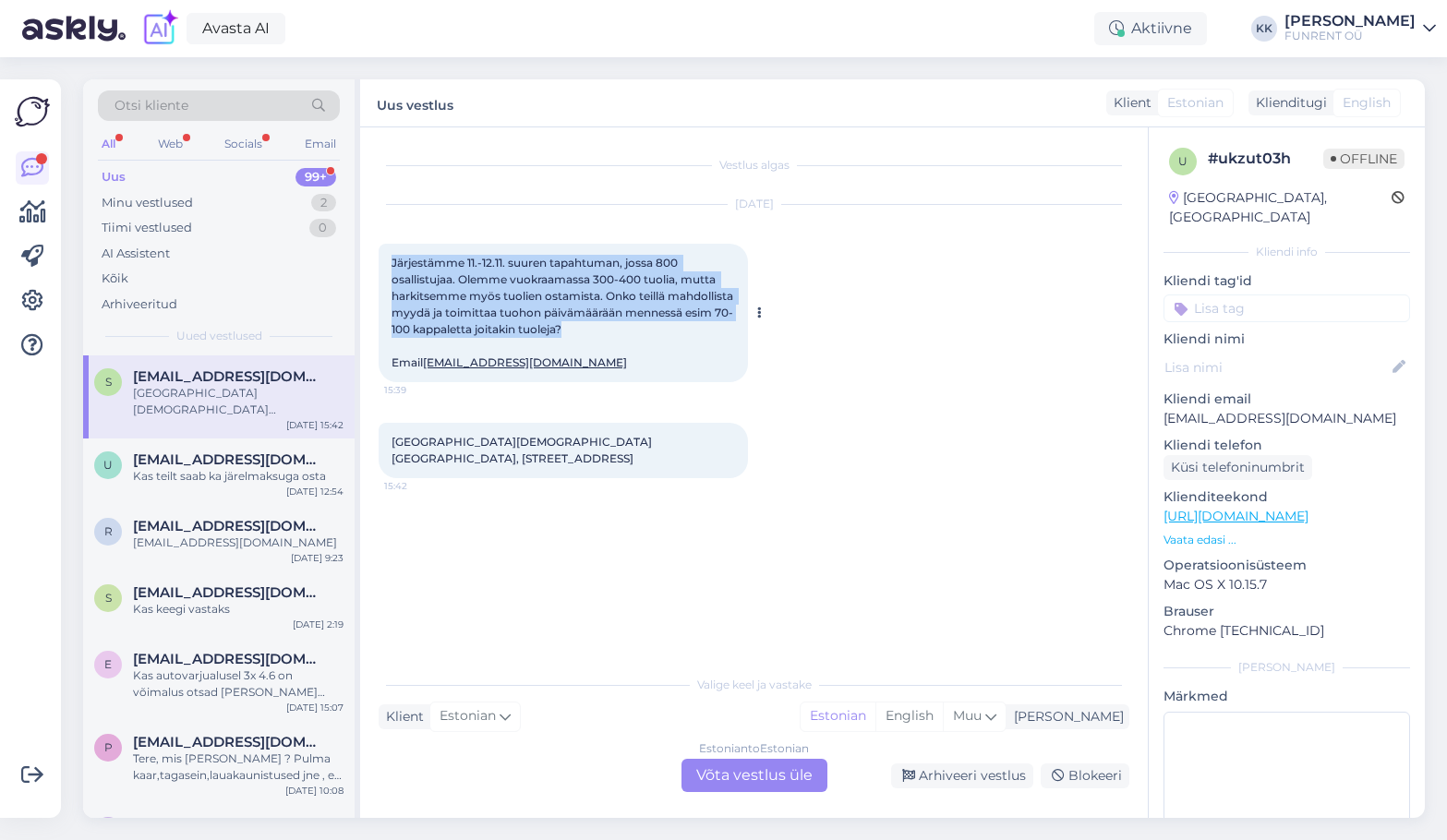
drag, startPoint x: 393, startPoint y: 262, endPoint x: 677, endPoint y: 331, distance: 292.3
click at [677, 331] on div "Järjestämme 11.-12.11. suuren tapahtuman, jossa 800 osallistujaa. Olemme vuokra…" at bounding box center [563, 313] width 369 height 139
copy span "Järjestämme 11.-12.11. suuren tapahtuman, jossa 800 osallistujaa. Olemme vuokra…"
